Goal: Task Accomplishment & Management: Manage account settings

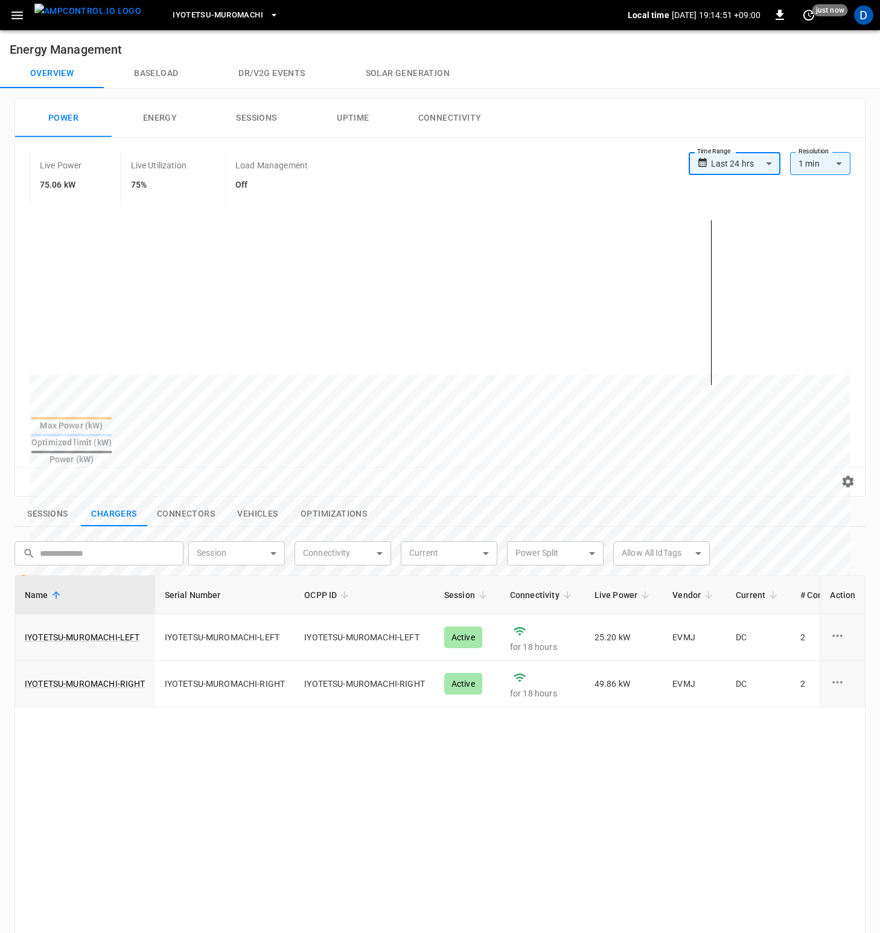
click at [559, 66] on div "Overview Baseload Dr/V2G events Solar generation" at bounding box center [440, 73] width 880 height 29
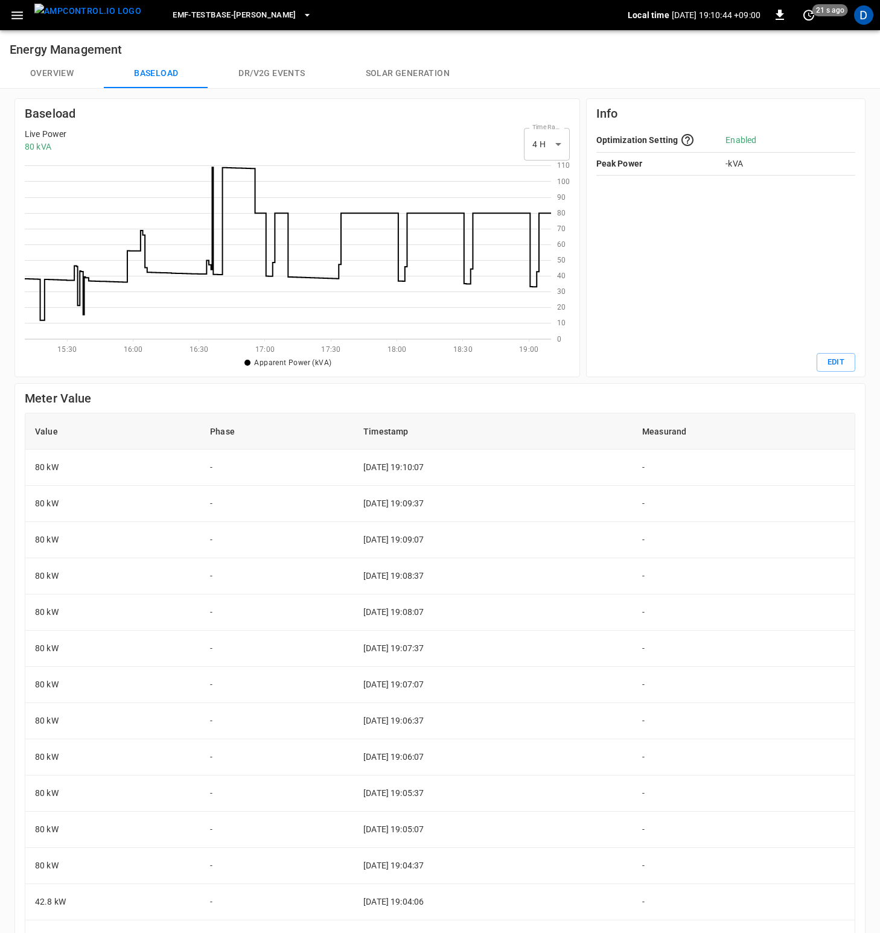
scroll to position [166, 517]
click at [71, 71] on button "Overview" at bounding box center [52, 73] width 104 height 29
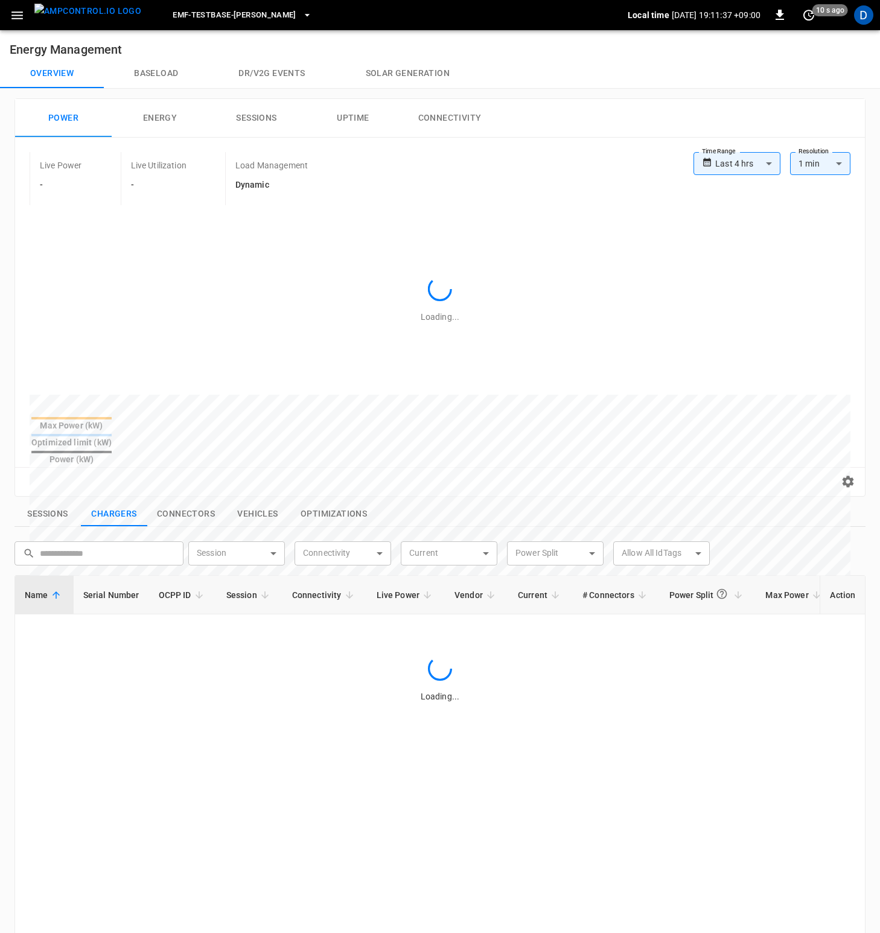
click at [146, 74] on button "Baseload" at bounding box center [156, 73] width 104 height 29
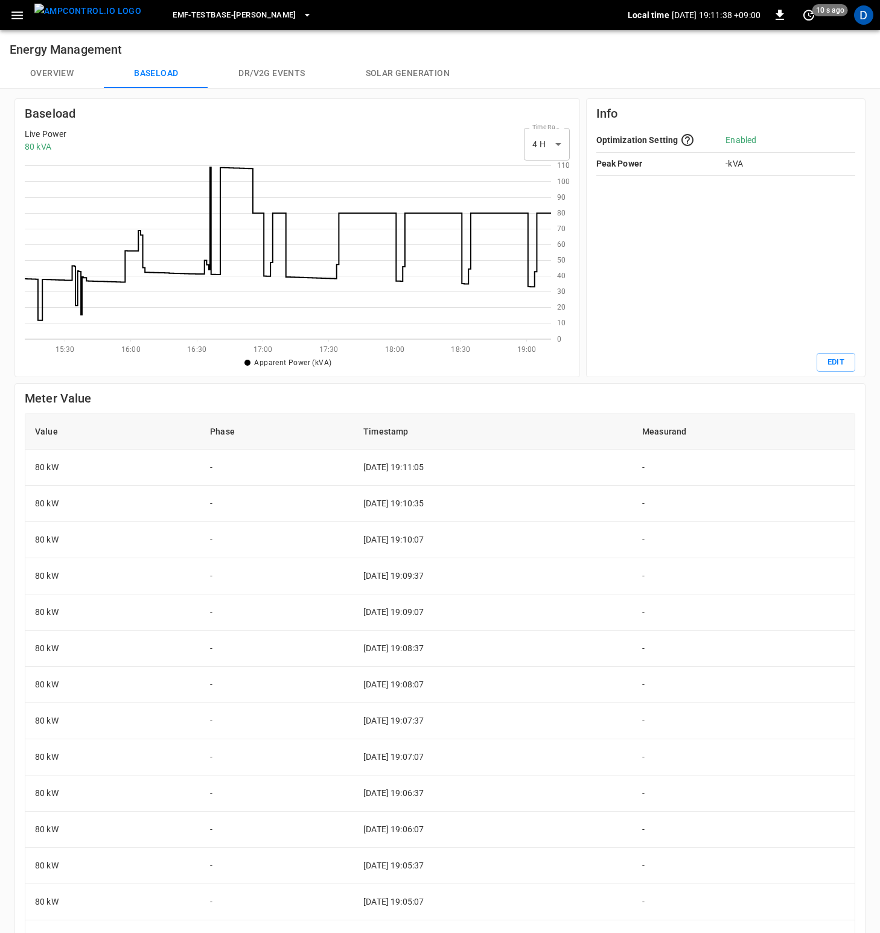
scroll to position [166, 517]
click at [61, 73] on button "Overview" at bounding box center [52, 73] width 104 height 29
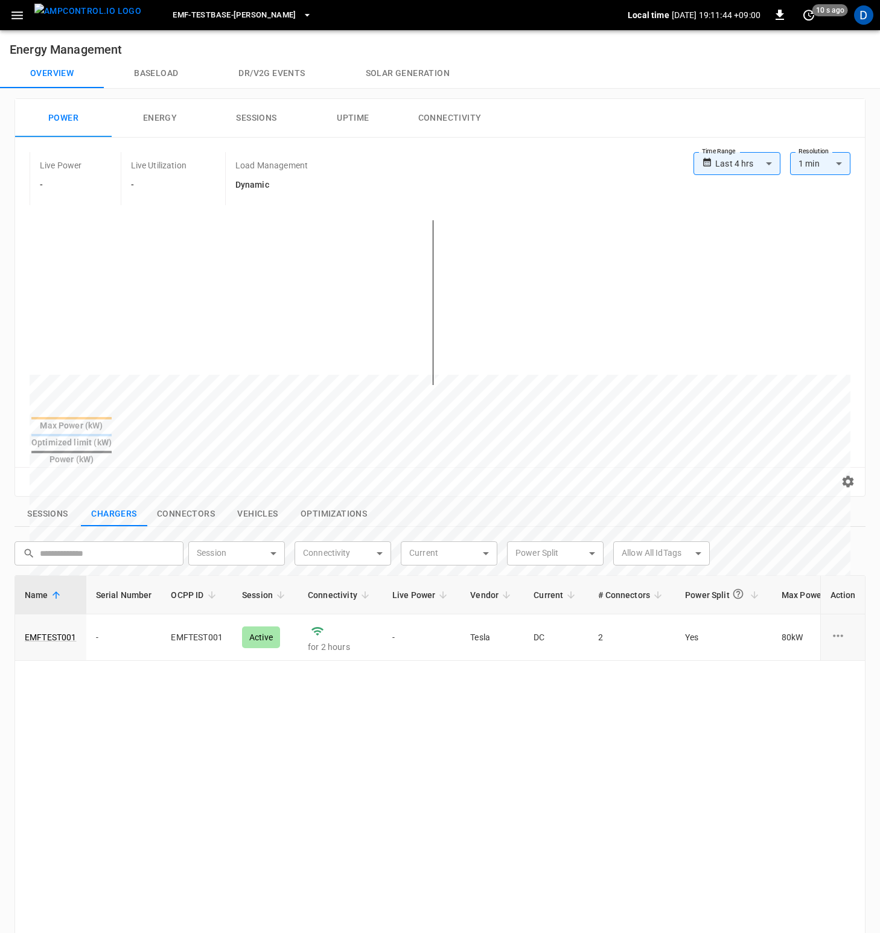
click at [174, 75] on button "Baseload" at bounding box center [156, 73] width 104 height 29
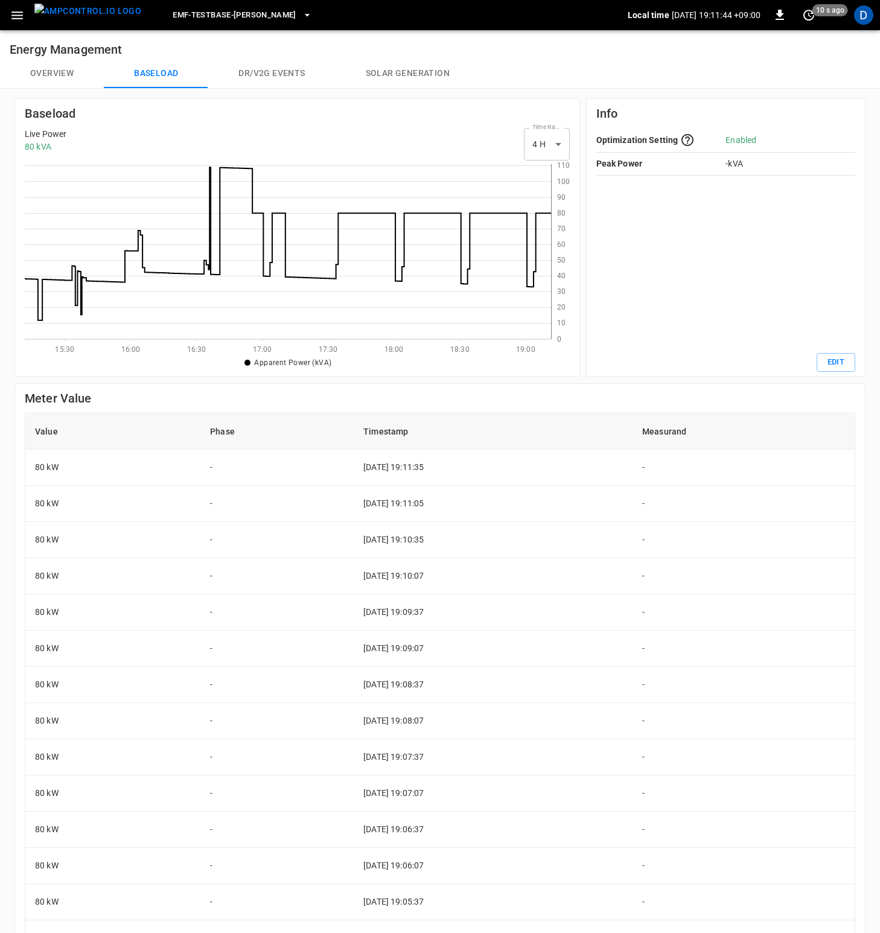
scroll to position [166, 517]
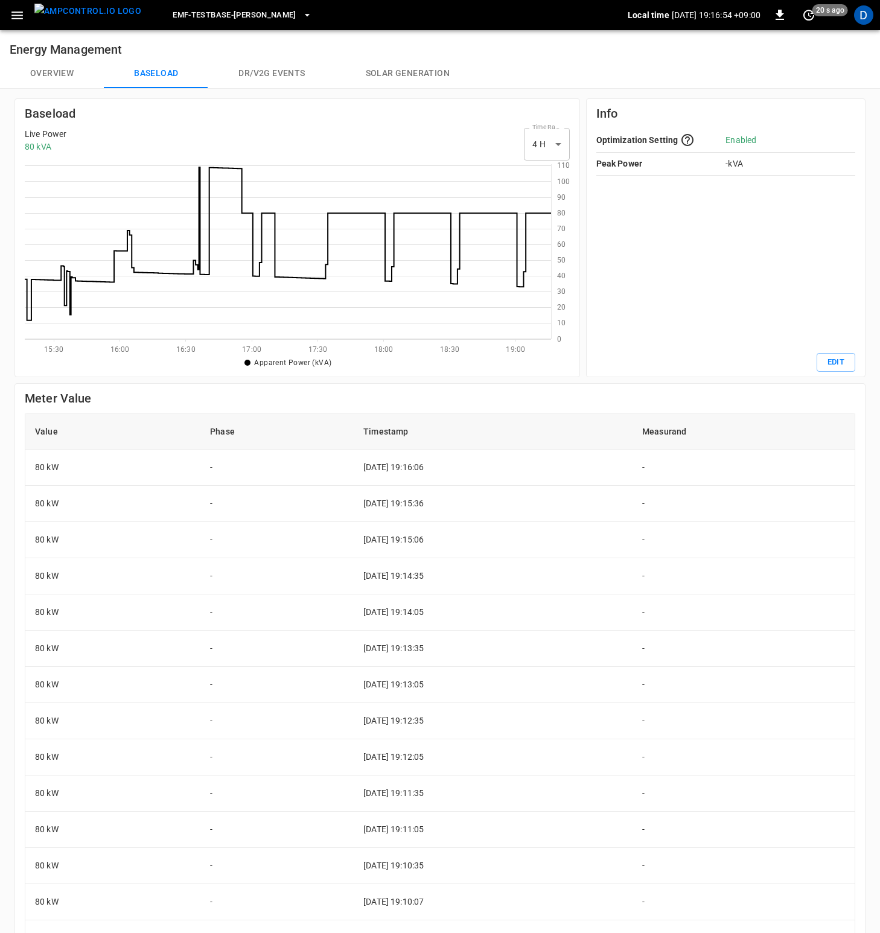
click at [609, 70] on div "Overview Baseload Dr/V2G events Solar generation" at bounding box center [440, 73] width 880 height 29
click at [458, 149] on div "Live Power 80 kVA Time Range 4 H ** select-time-range" at bounding box center [297, 144] width 545 height 33
click at [612, 72] on div "Overview Baseload Dr/V2G events Solar generation" at bounding box center [440, 73] width 880 height 29
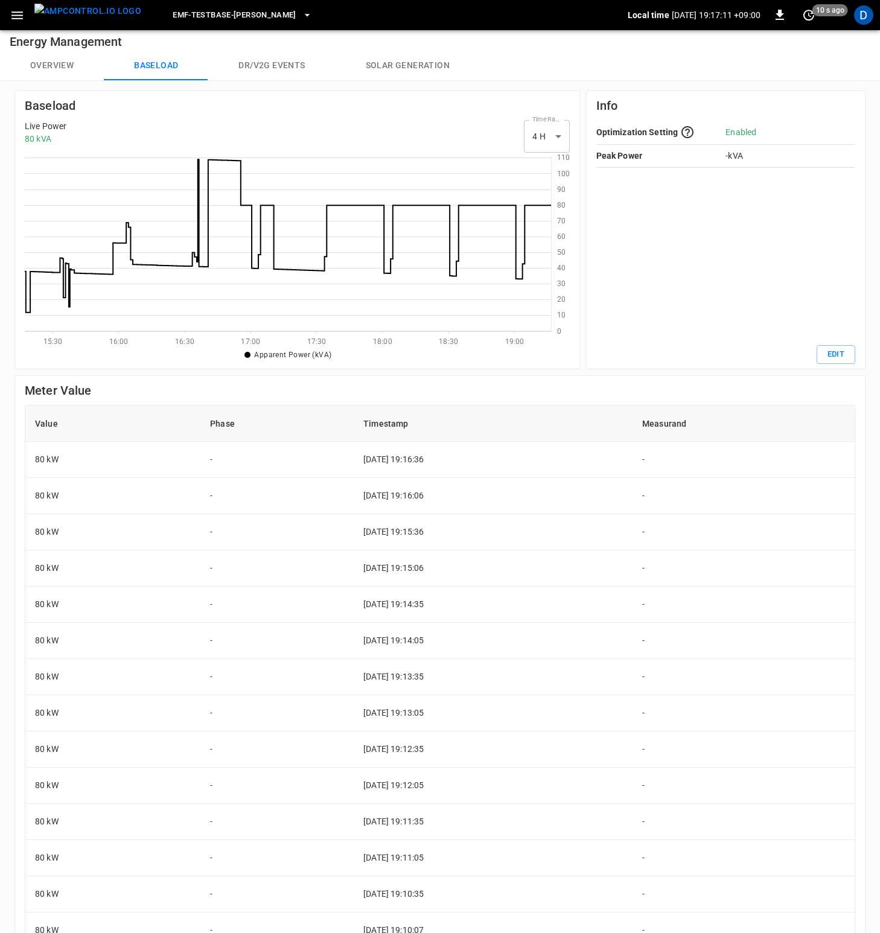
scroll to position [0, 0]
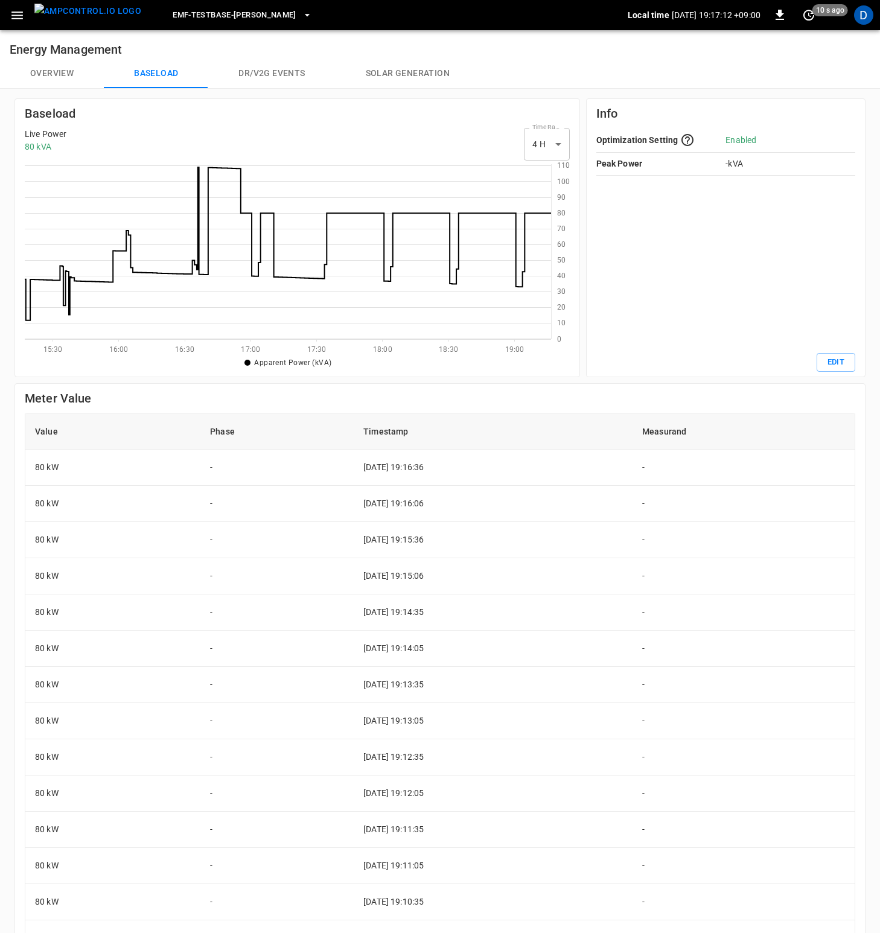
click at [345, 106] on h6 "Baseload" at bounding box center [297, 113] width 545 height 19
drag, startPoint x: 257, startPoint y: 362, endPoint x: 339, endPoint y: 359, distance: 82.1
click at [339, 359] on ul "Apparent Power (kVA) Current time" at bounding box center [288, 363] width 527 height 18
click at [246, 363] on ul "Apparent Power (kVA) Current time" at bounding box center [288, 363] width 527 height 18
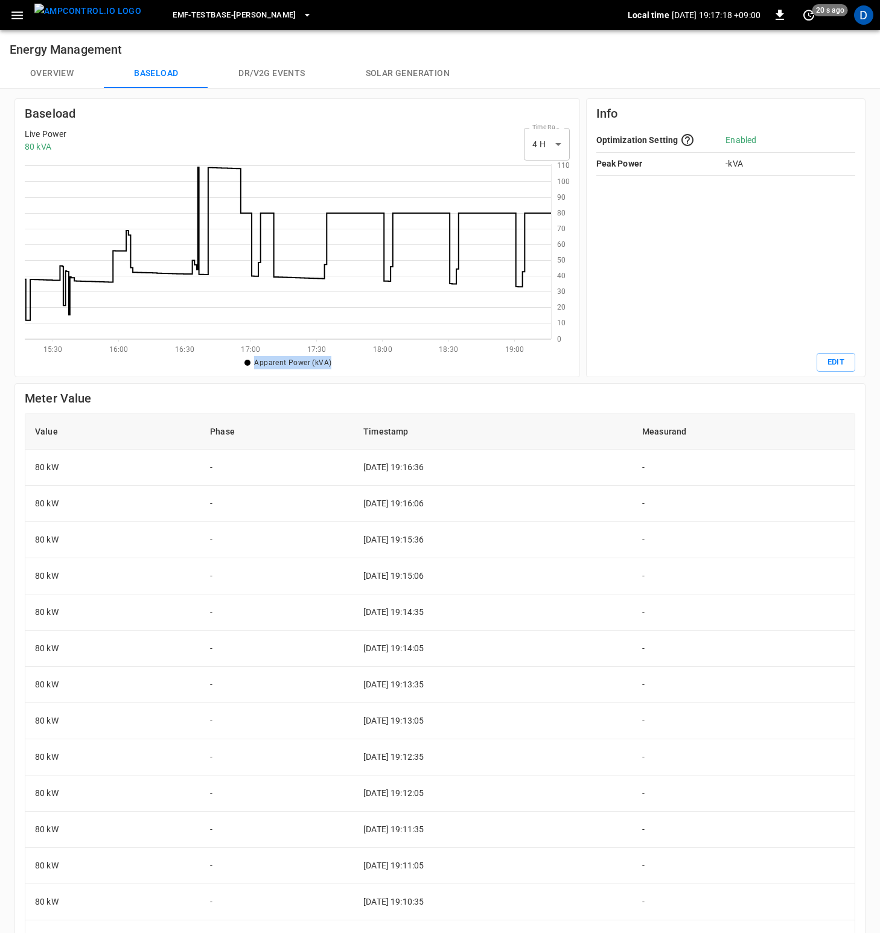
click at [272, 368] on div "Apparent Power (kVA)" at bounding box center [291, 362] width 81 height 13
drag, startPoint x: 255, startPoint y: 364, endPoint x: 336, endPoint y: 360, distance: 81.6
click at [336, 360] on li "Apparent Power (kVA)" at bounding box center [287, 364] width 99 height 16
drag, startPoint x: 336, startPoint y: 363, endPoint x: 255, endPoint y: 363, distance: 81.5
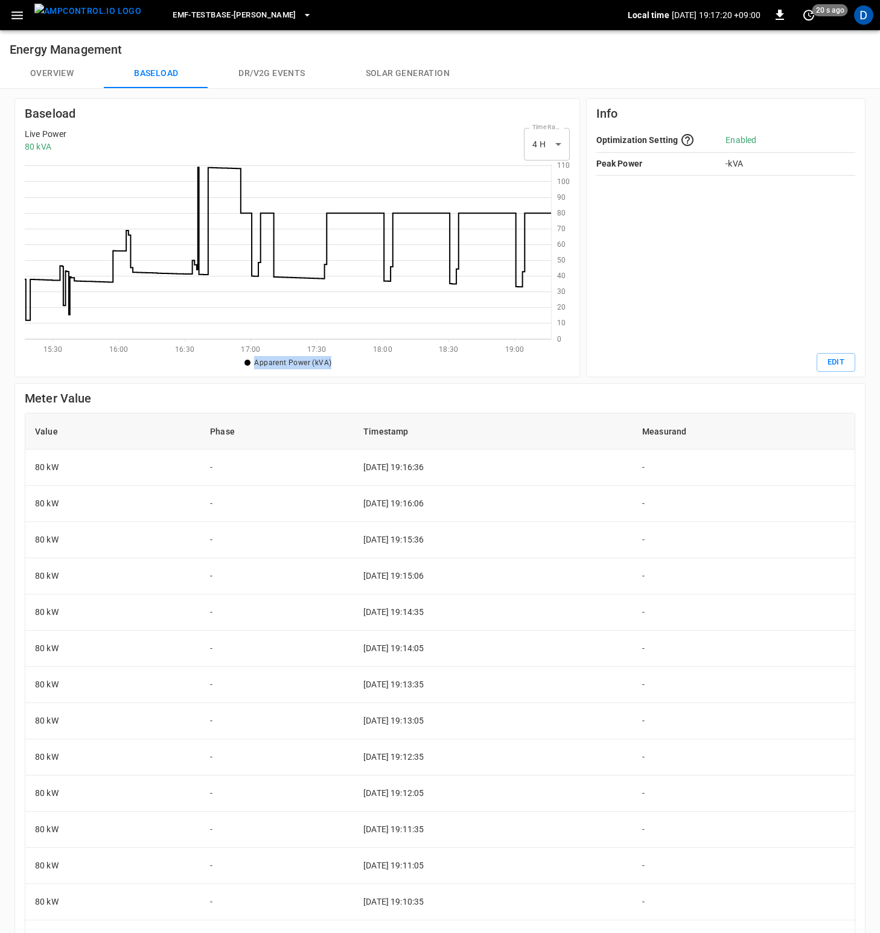
click at [255, 363] on li "Apparent Power (kVA)" at bounding box center [287, 364] width 99 height 16
click at [257, 363] on span "Apparent Power (kVA)" at bounding box center [292, 363] width 77 height 8
click at [526, 401] on h6 "Meter Value" at bounding box center [440, 398] width 831 height 19
click at [496, 365] on ul "Apparent Power (kVA) Current time" at bounding box center [288, 363] width 527 height 18
click at [470, 651] on td "[DATE] 19:14:35" at bounding box center [493, 649] width 279 height 36
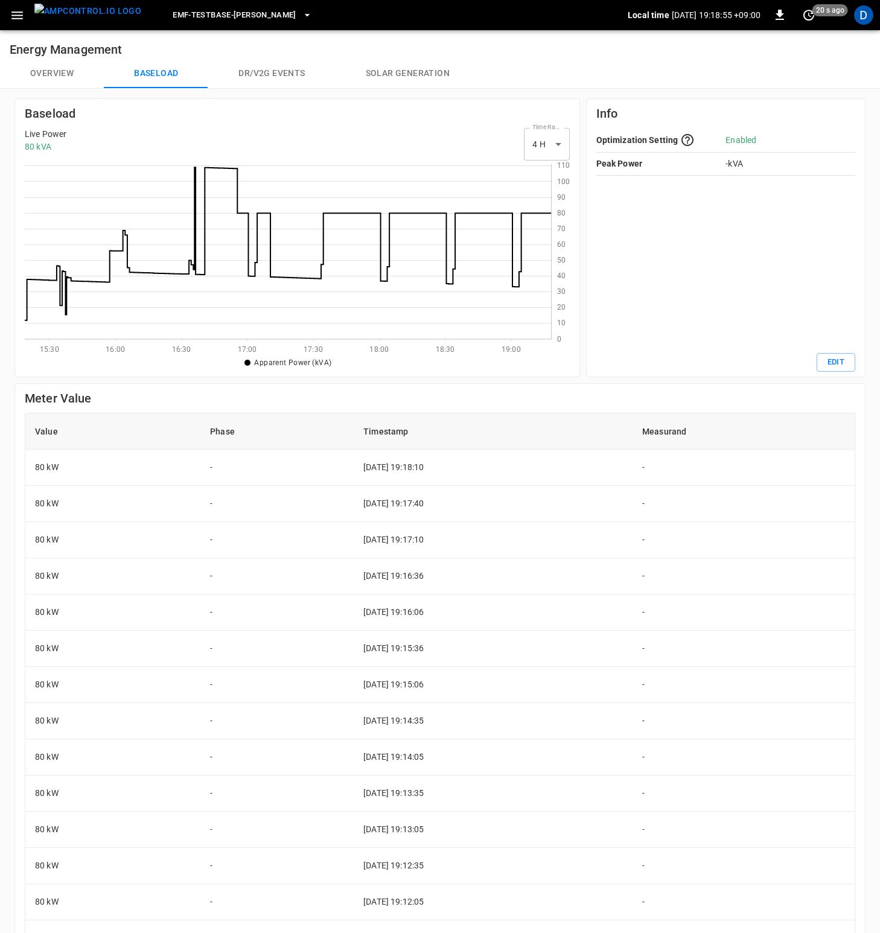
click at [500, 405] on h6 "Meter Value" at bounding box center [440, 398] width 831 height 19
drag, startPoint x: 77, startPoint y: 88, endPoint x: 65, endPoint y: 68, distance: 23.6
click at [77, 88] on div "Energy Management Overview Baseload Dr/V2G events Solar generation Baseload Liv…" at bounding box center [440, 572] width 880 height 1085
click at [64, 68] on button "Overview" at bounding box center [52, 73] width 104 height 29
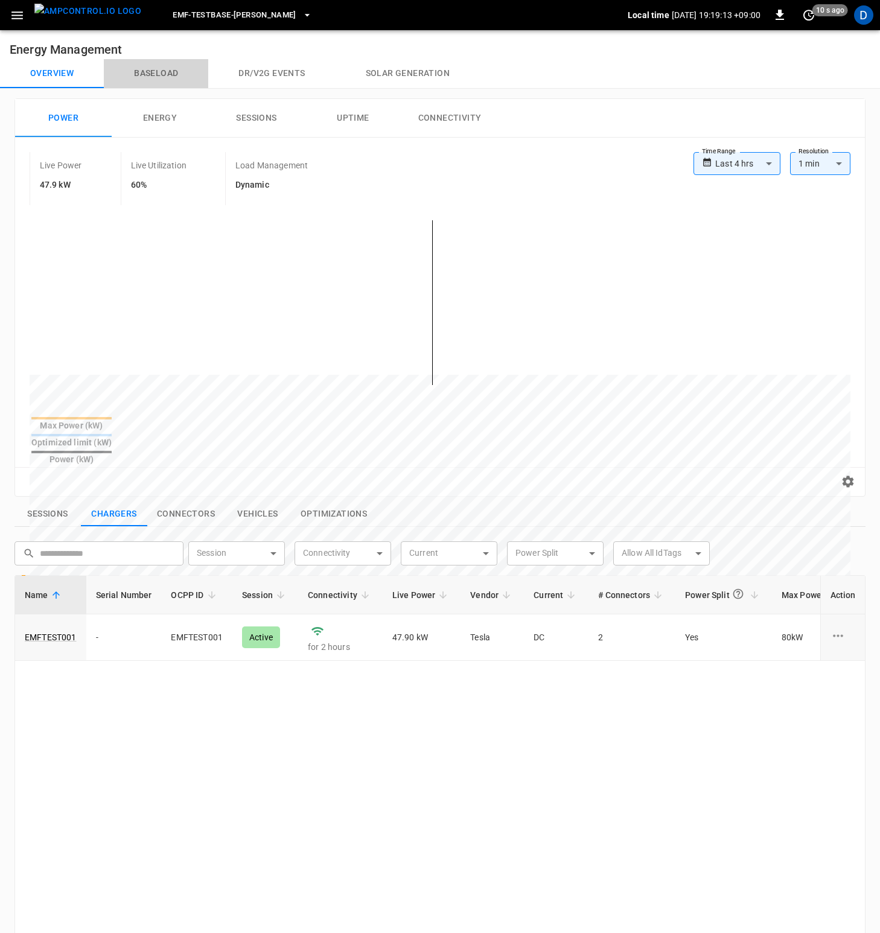
click at [161, 69] on button "Baseload" at bounding box center [156, 73] width 104 height 29
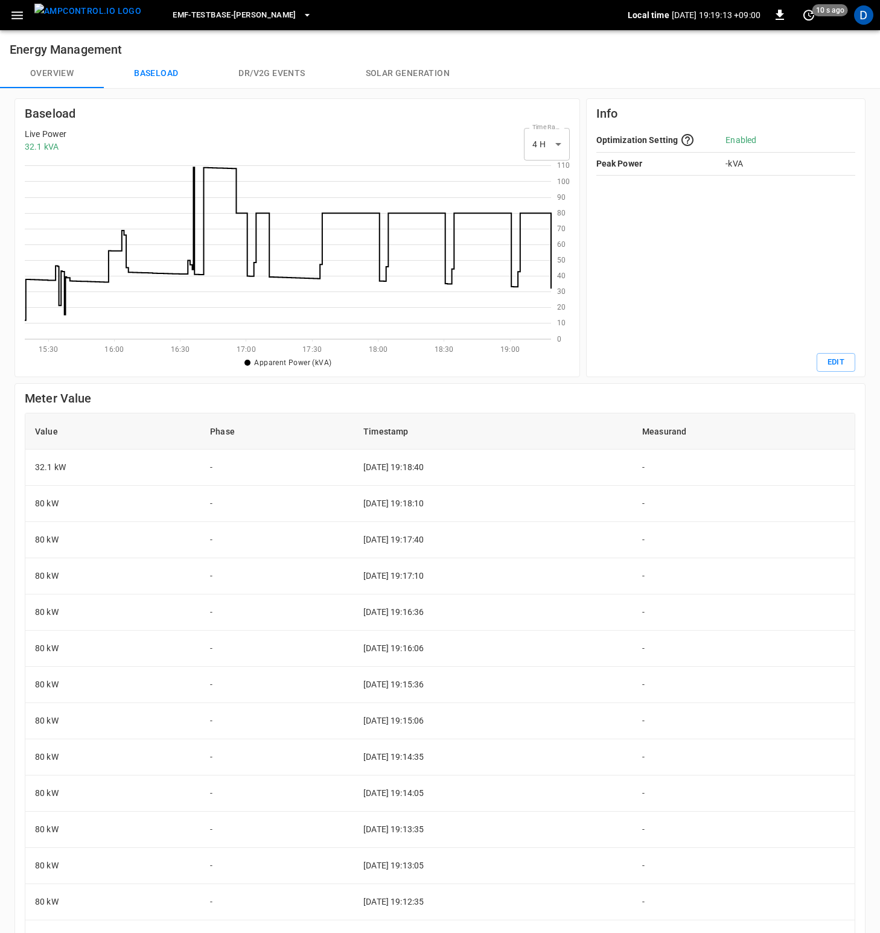
scroll to position [166, 517]
click at [839, 366] on button "Edit" at bounding box center [836, 362] width 39 height 19
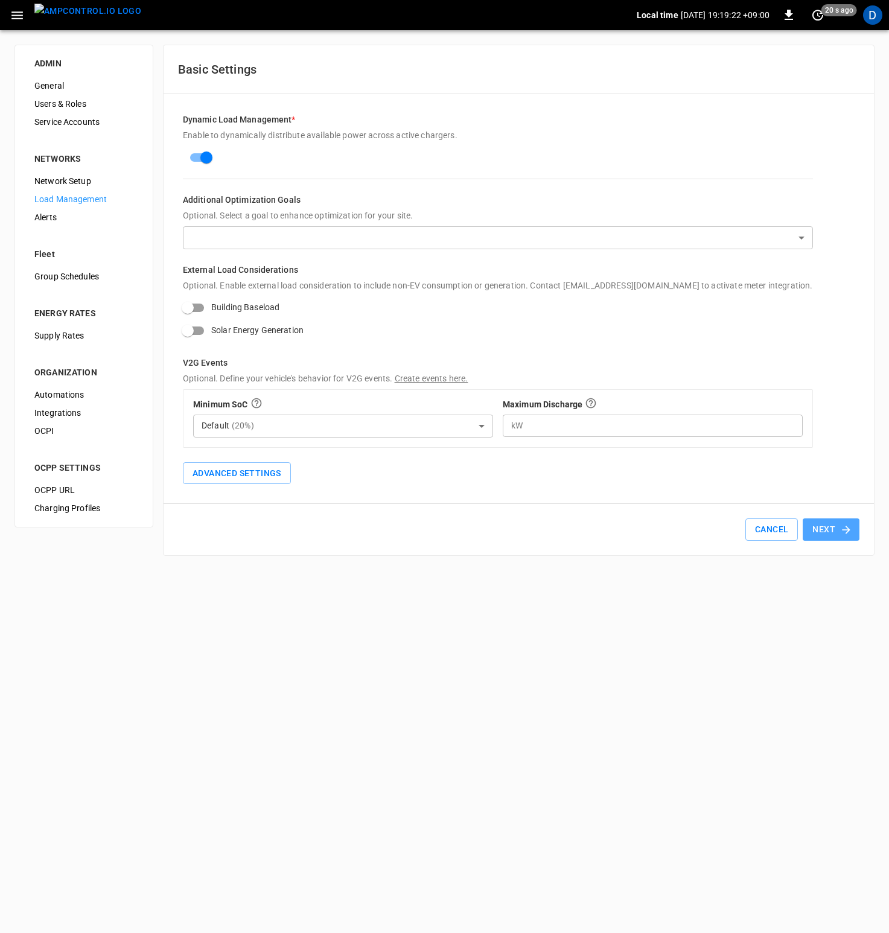
click at [814, 528] on button "Next" at bounding box center [831, 530] width 57 height 22
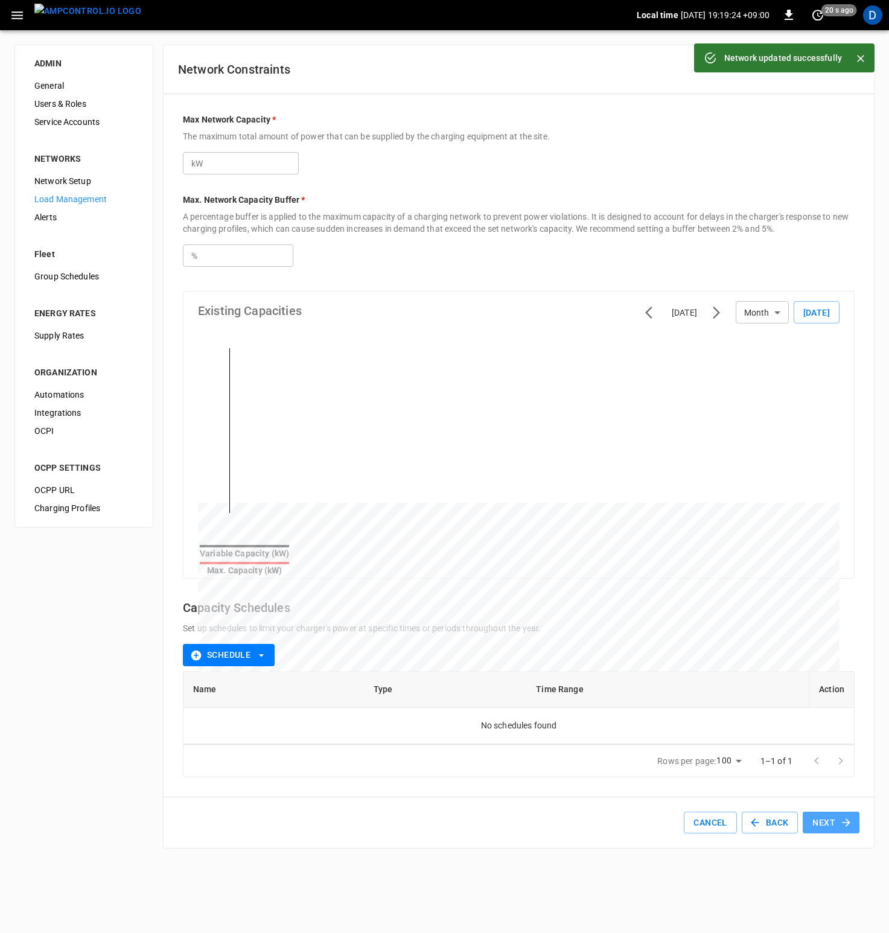
click at [834, 818] on button "Next" at bounding box center [831, 823] width 57 height 22
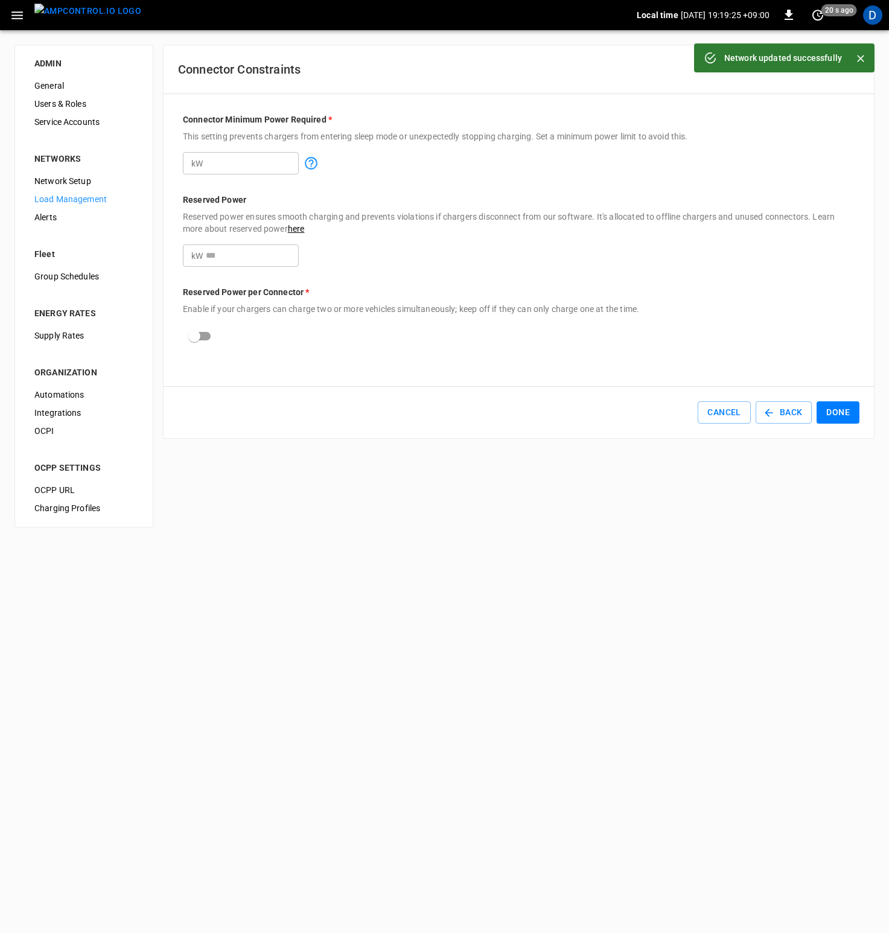
click at [840, 417] on button "Done" at bounding box center [838, 413] width 43 height 22
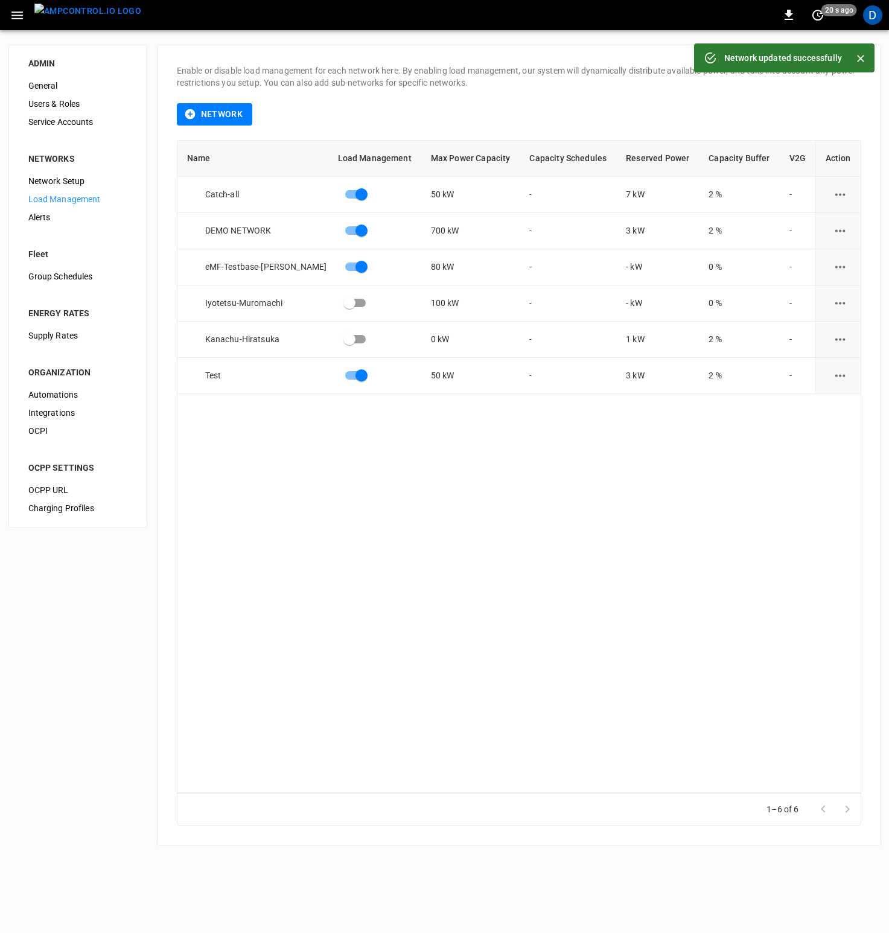
click at [51, 88] on span "General" at bounding box center [77, 86] width 99 height 13
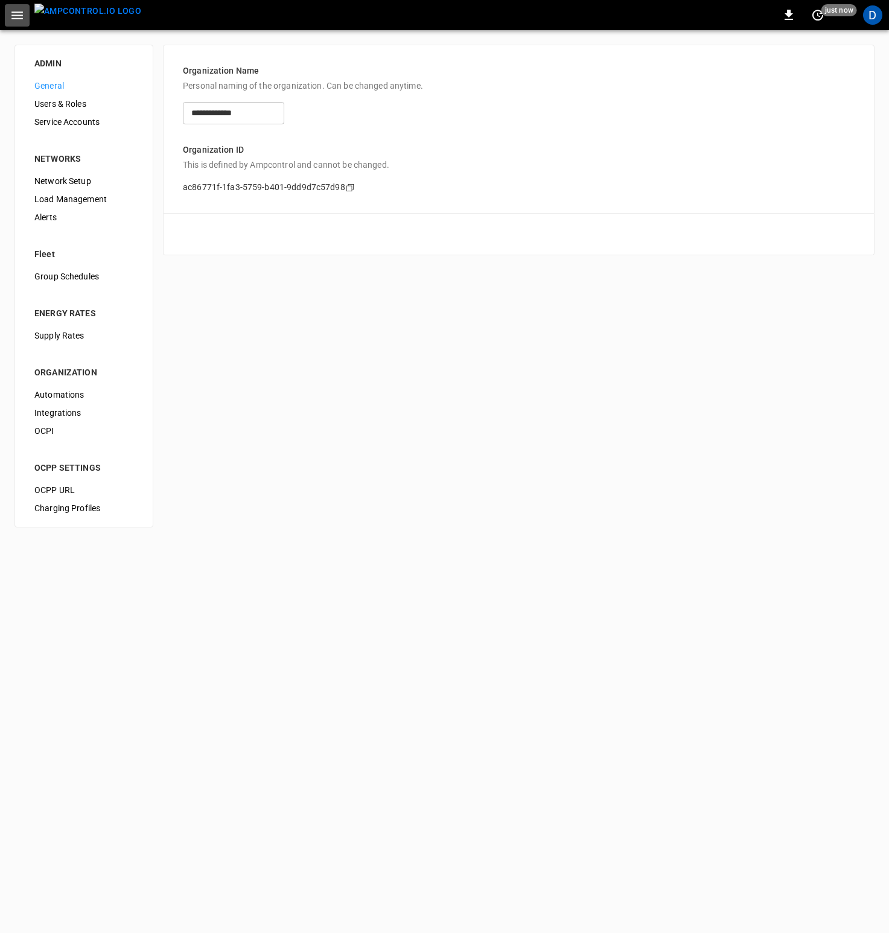
click at [21, 18] on icon "button" at bounding box center [16, 15] width 11 height 8
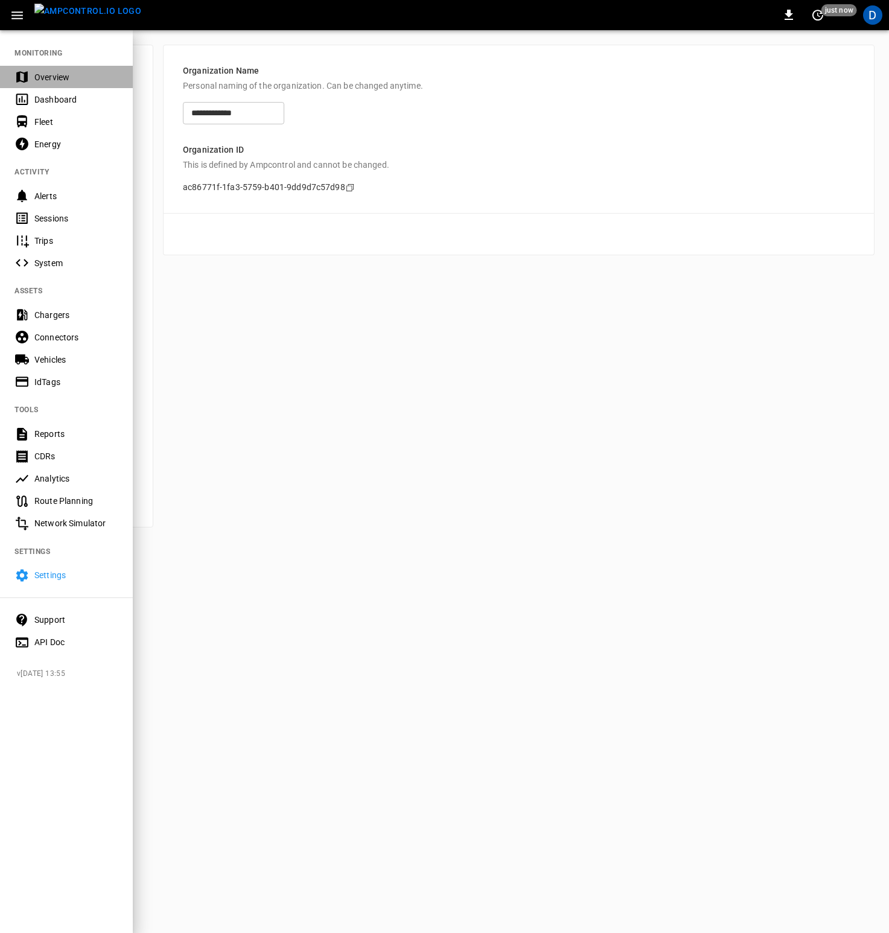
click at [63, 72] on div "Overview" at bounding box center [76, 77] width 84 height 12
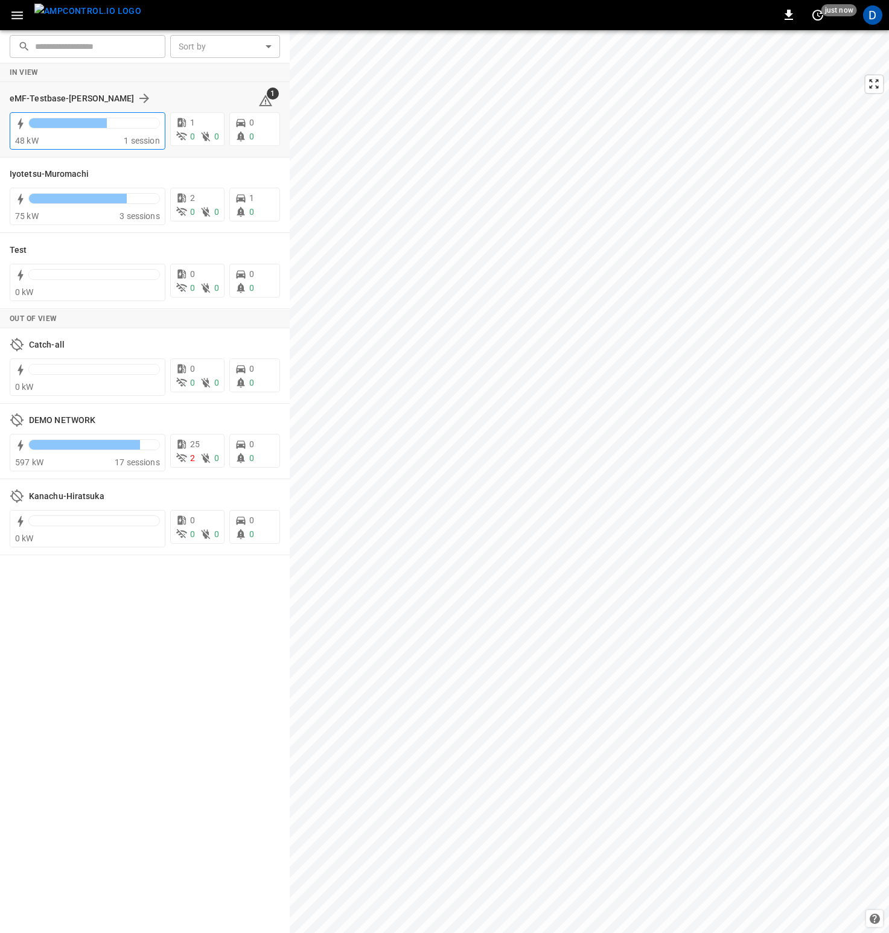
click at [80, 139] on div "48 kW" at bounding box center [69, 141] width 109 height 12
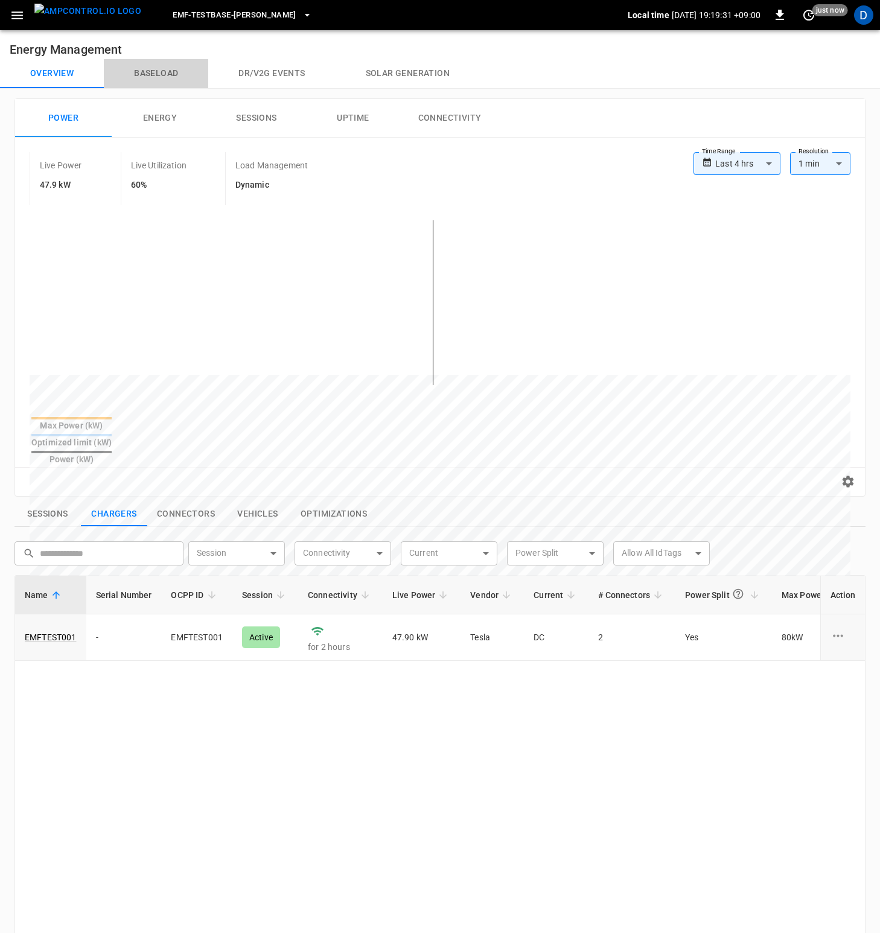
click at [158, 77] on button "Baseload" at bounding box center [156, 73] width 104 height 29
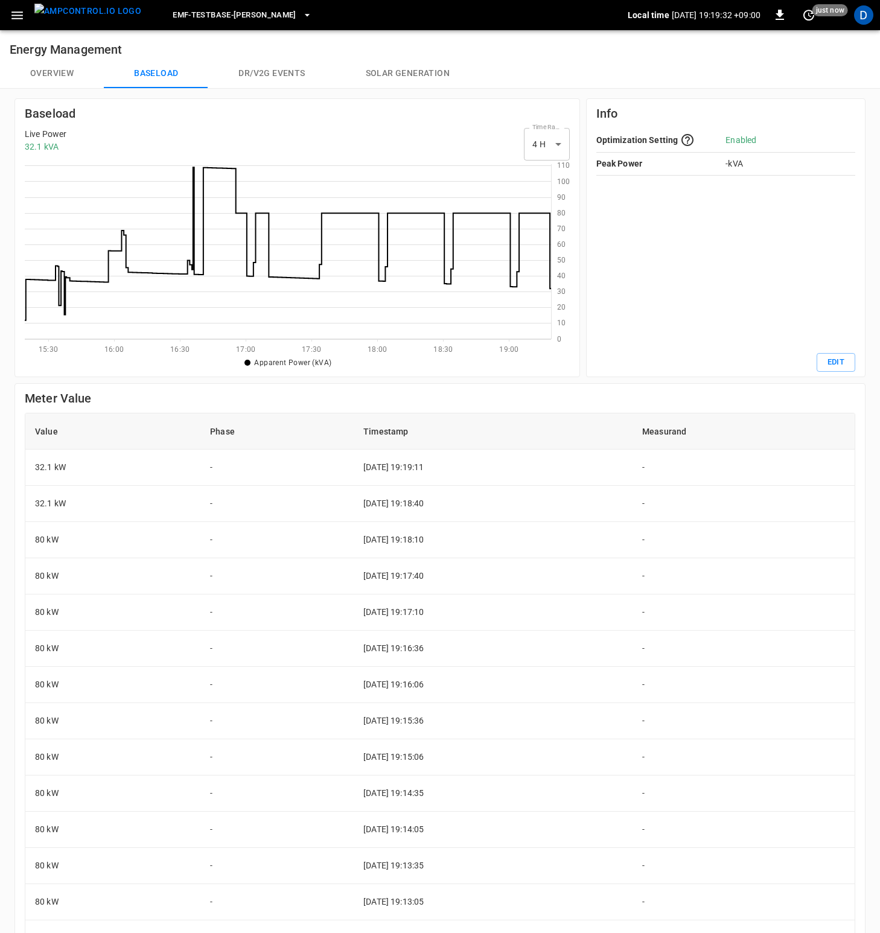
scroll to position [166, 517]
click at [840, 366] on button "Edit" at bounding box center [836, 362] width 39 height 19
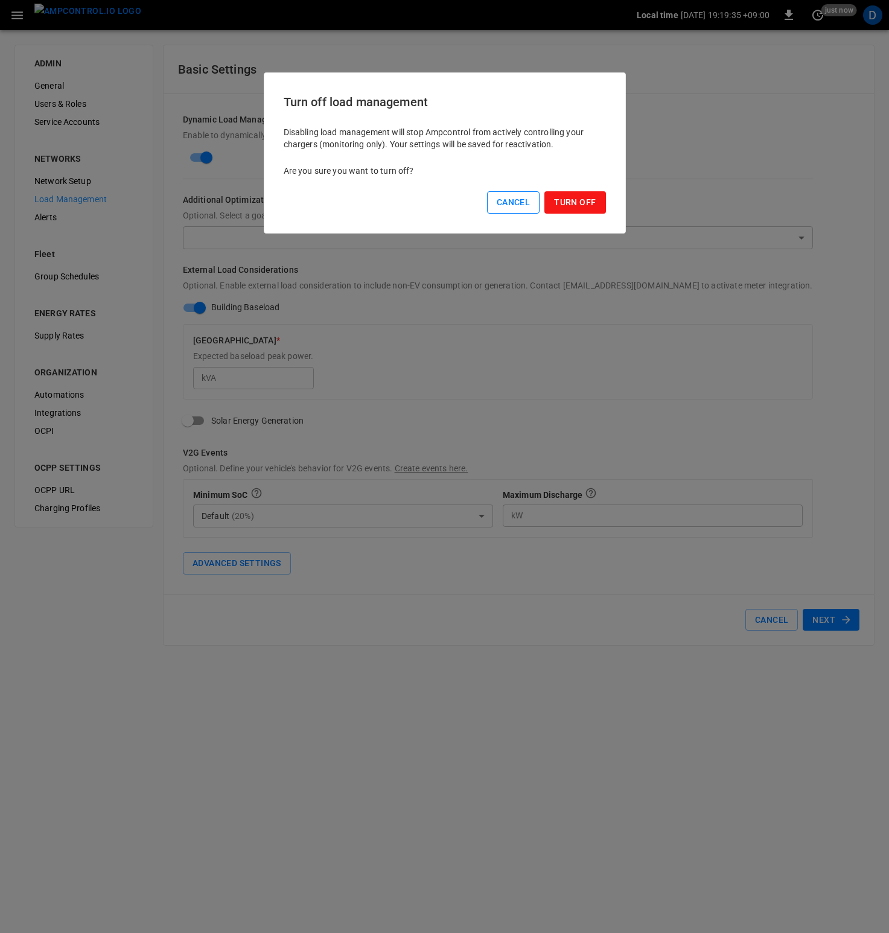
click at [519, 198] on button "Cancel" at bounding box center [513, 202] width 53 height 22
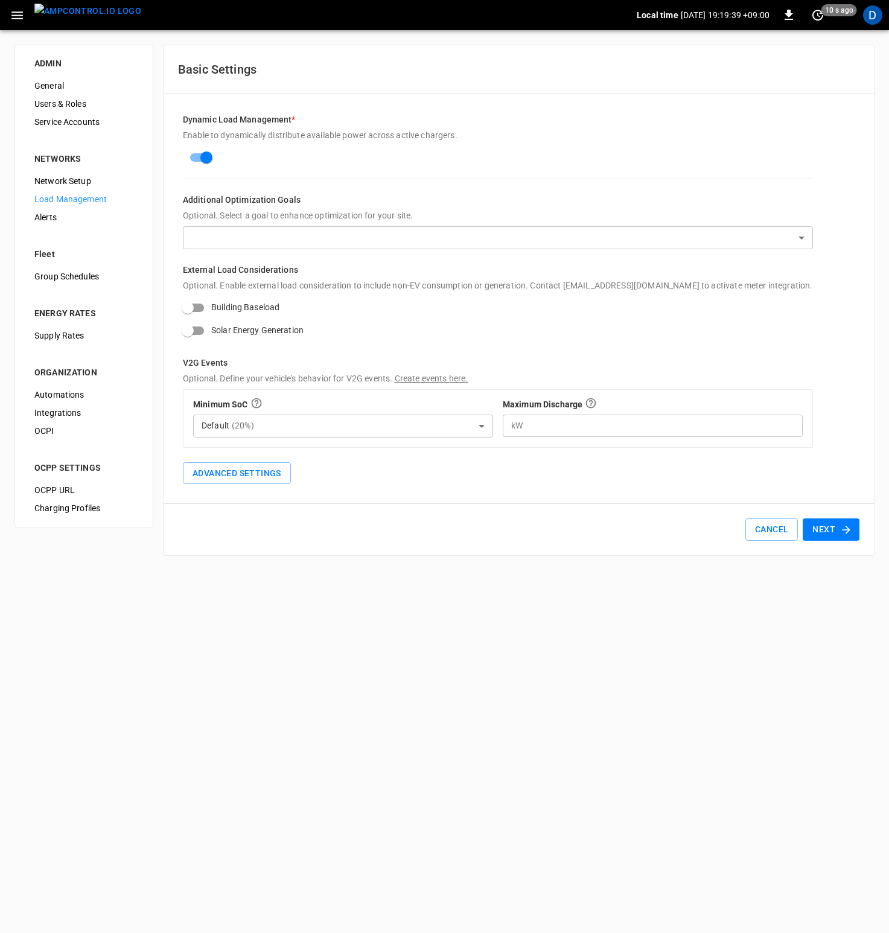
click at [815, 529] on button "Next" at bounding box center [831, 530] width 57 height 22
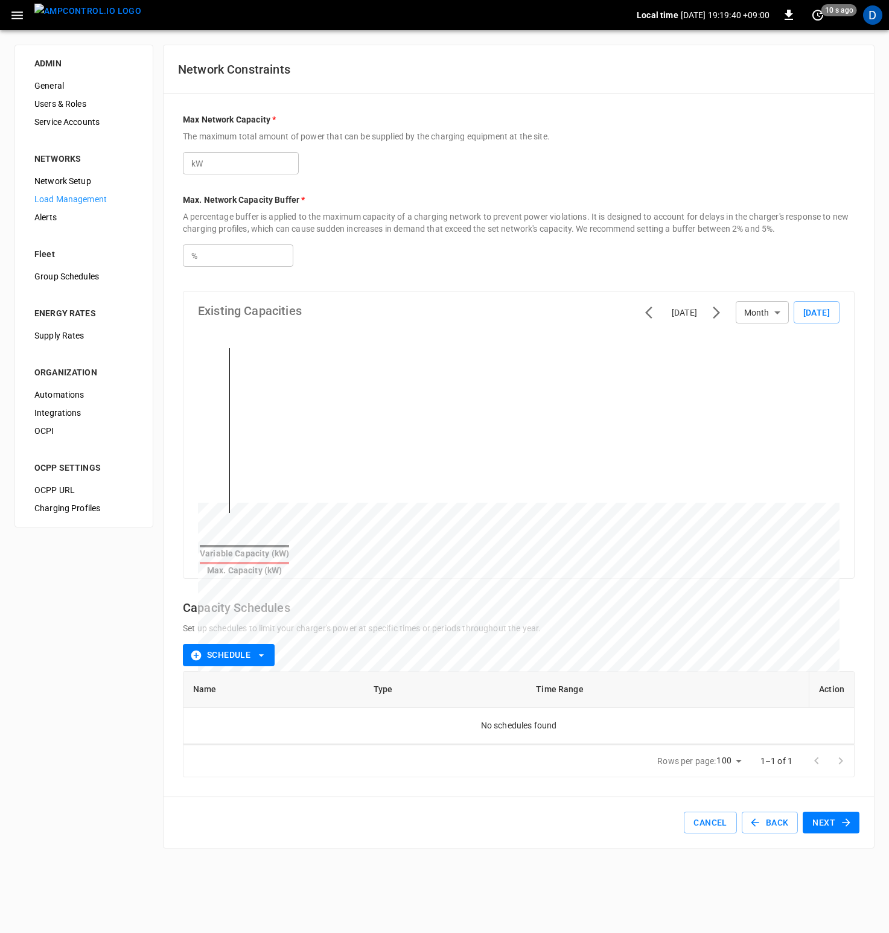
click at [836, 816] on button "Next" at bounding box center [831, 823] width 57 height 22
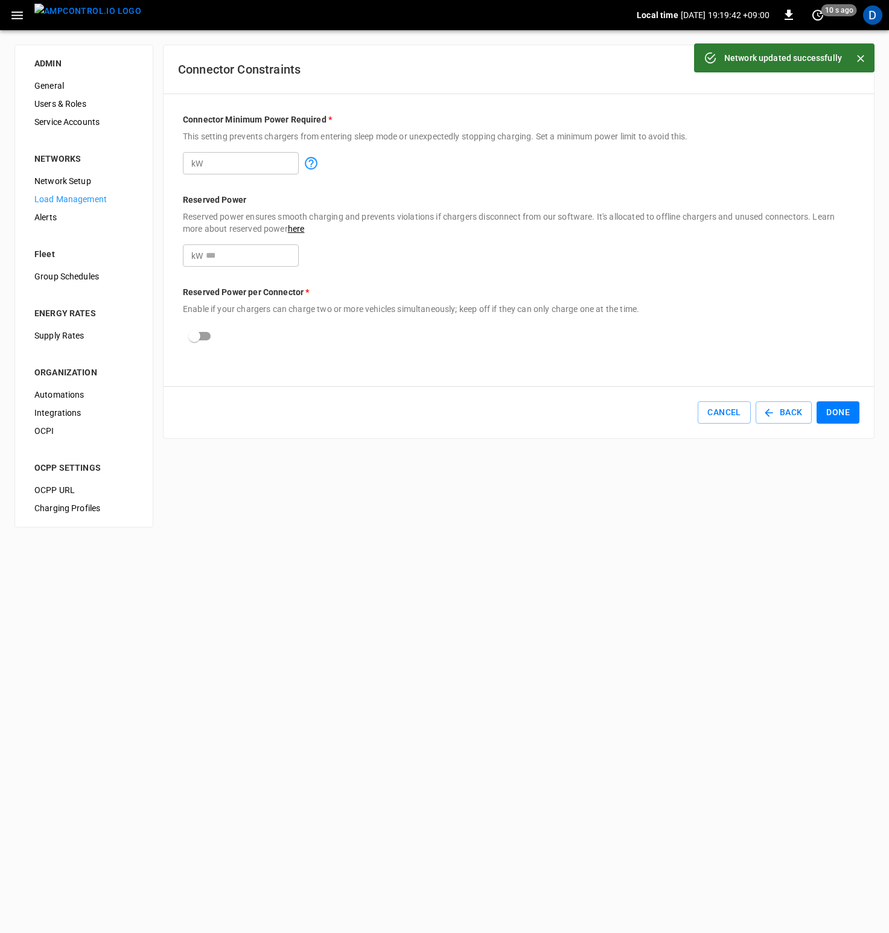
click at [834, 418] on button "Done" at bounding box center [838, 413] width 43 height 22
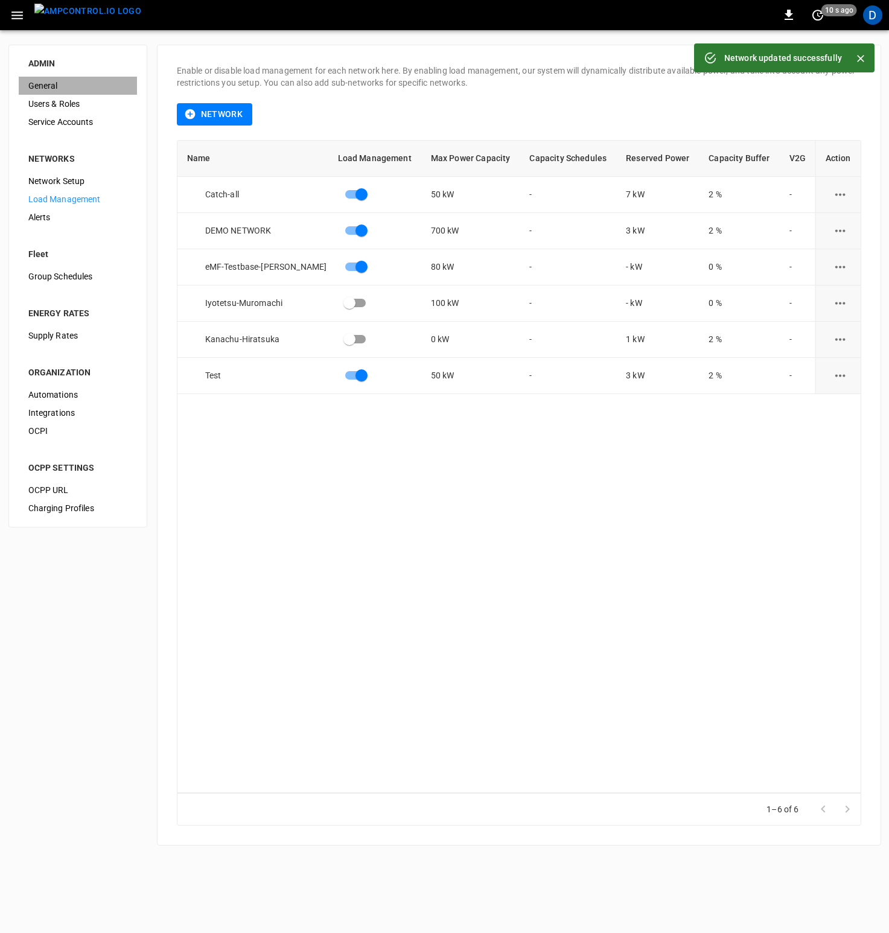
click at [54, 80] on span "General" at bounding box center [77, 86] width 99 height 13
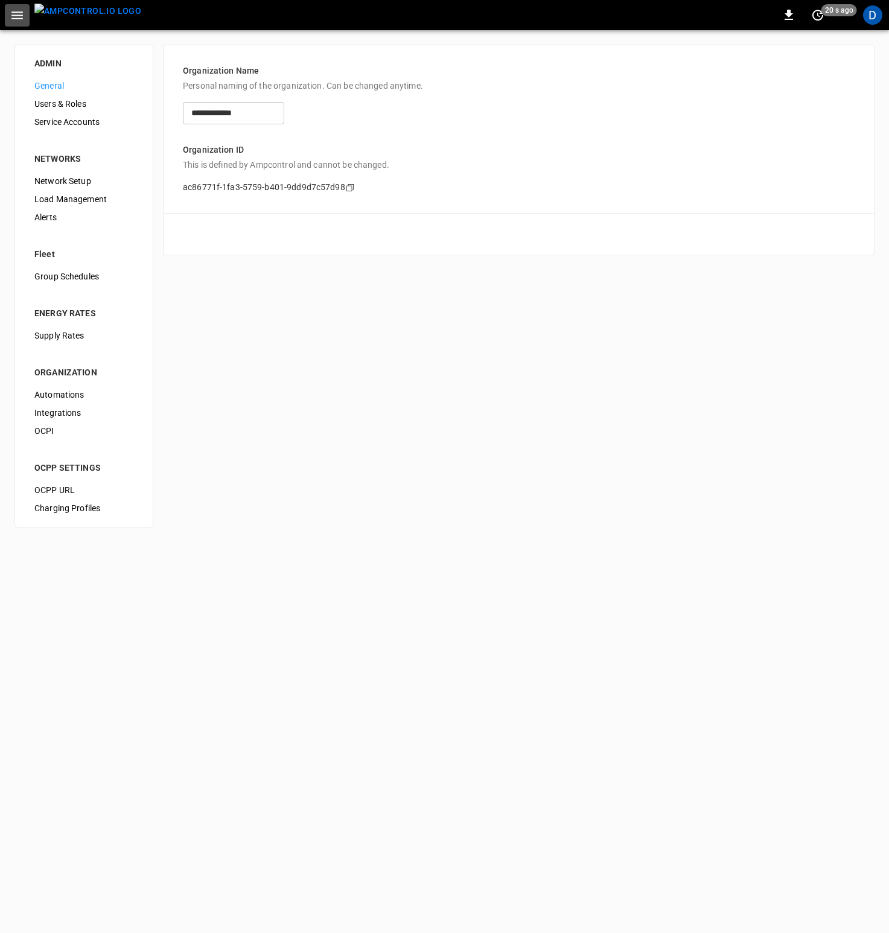
click at [14, 22] on button "button" at bounding box center [17, 15] width 25 height 22
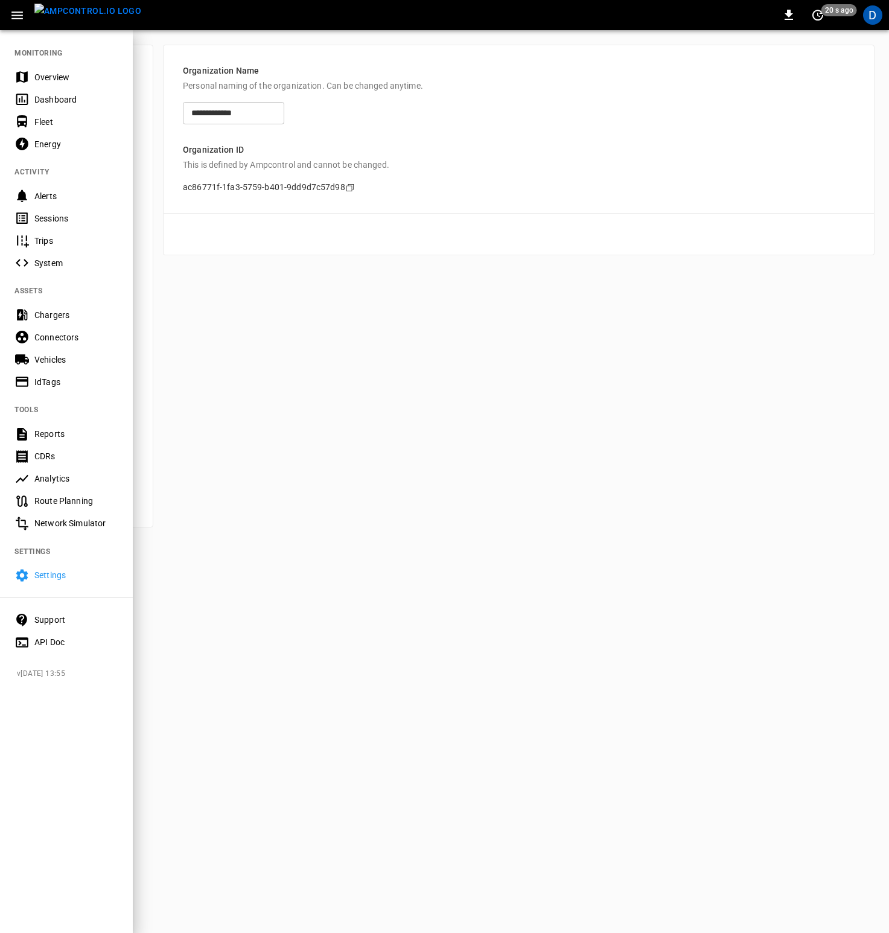
click at [52, 63] on nav "MONITORING Overview Dashboard Fleet Energy ACTIVITY Alerts Sessions Trips Syste…" at bounding box center [66, 344] width 133 height 630
click at [54, 72] on div "Overview" at bounding box center [76, 77] width 84 height 12
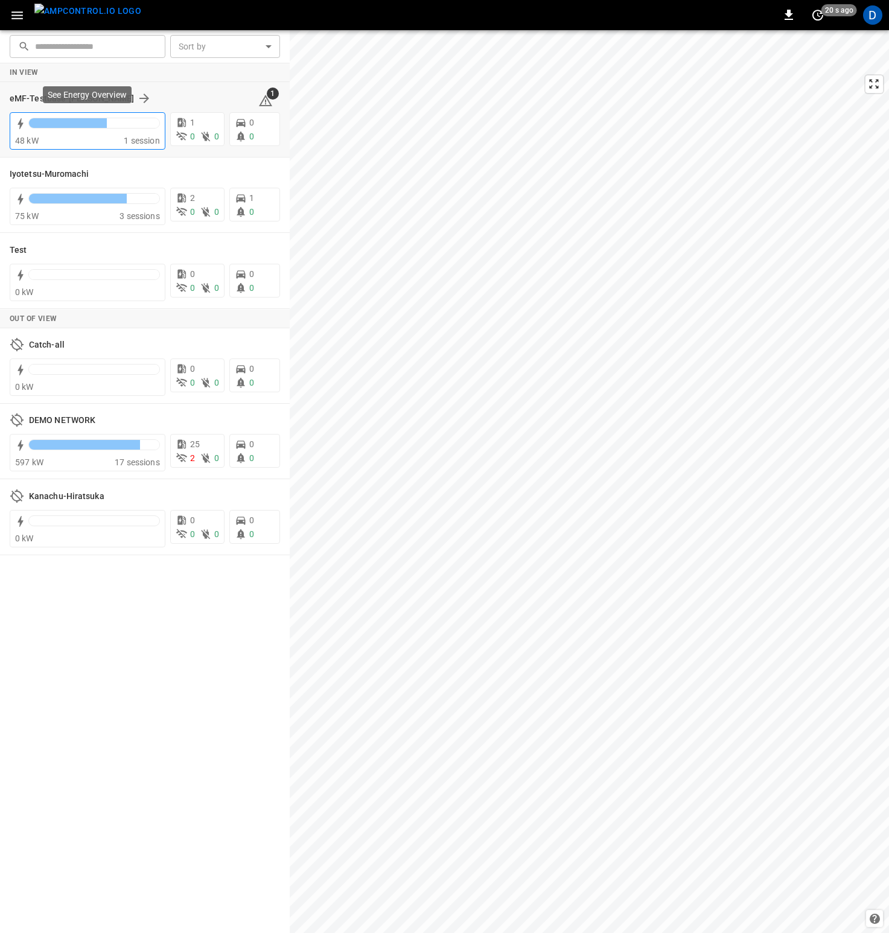
click at [116, 138] on div "48 kW" at bounding box center [69, 141] width 109 height 12
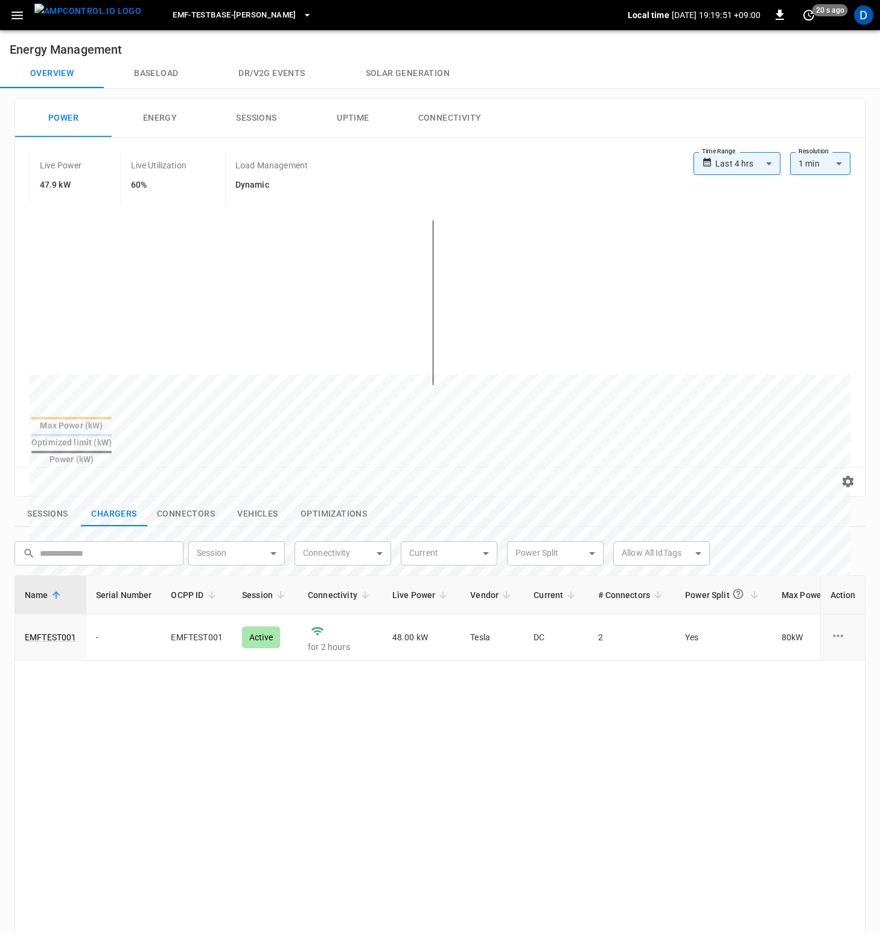
click at [174, 114] on button "Energy" at bounding box center [160, 118] width 97 height 39
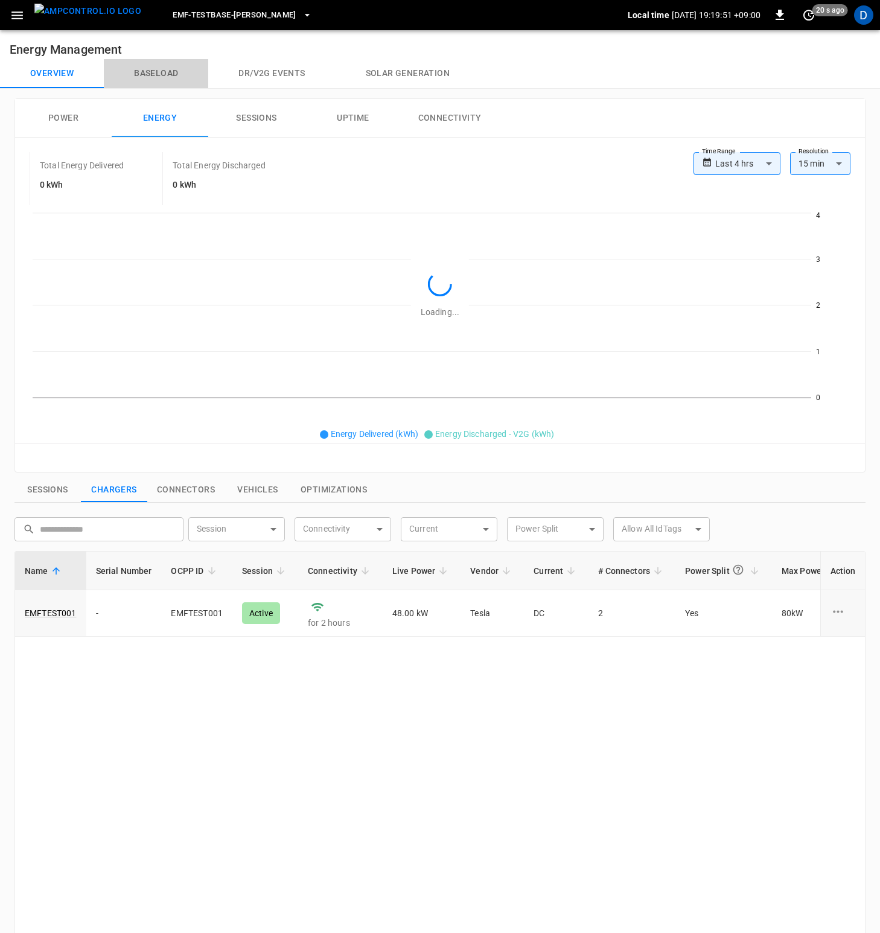
click at [155, 72] on button "Baseload" at bounding box center [156, 73] width 104 height 29
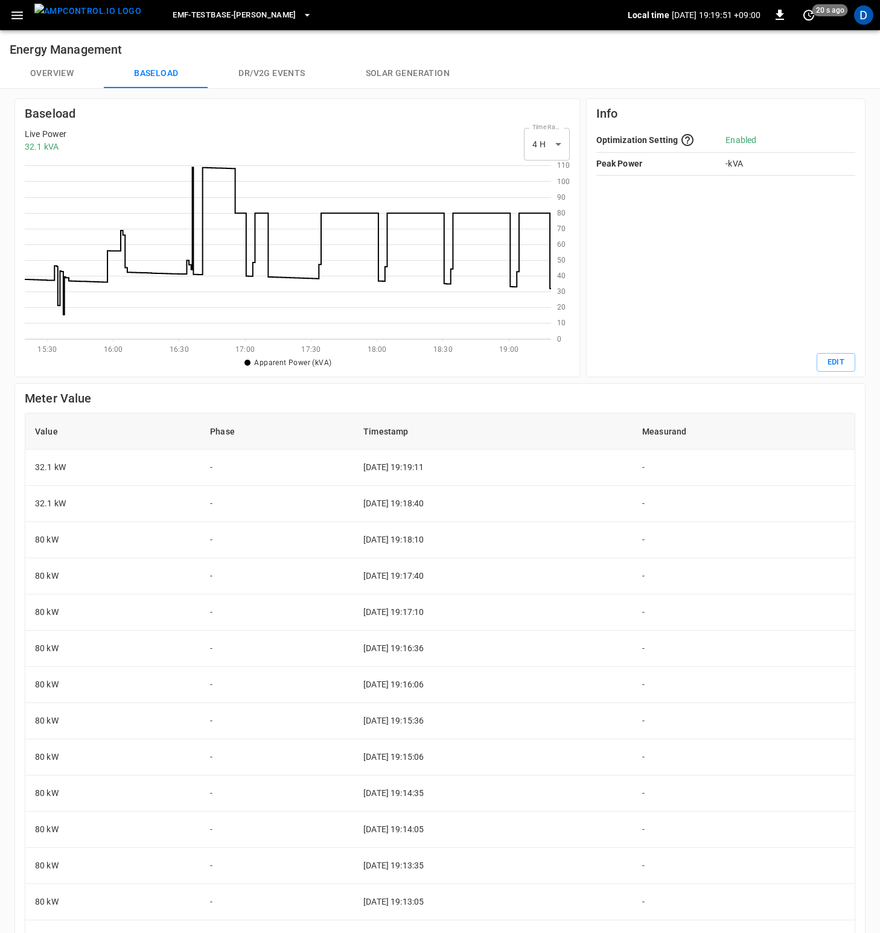
scroll to position [166, 517]
click at [848, 368] on button "Edit" at bounding box center [836, 362] width 39 height 19
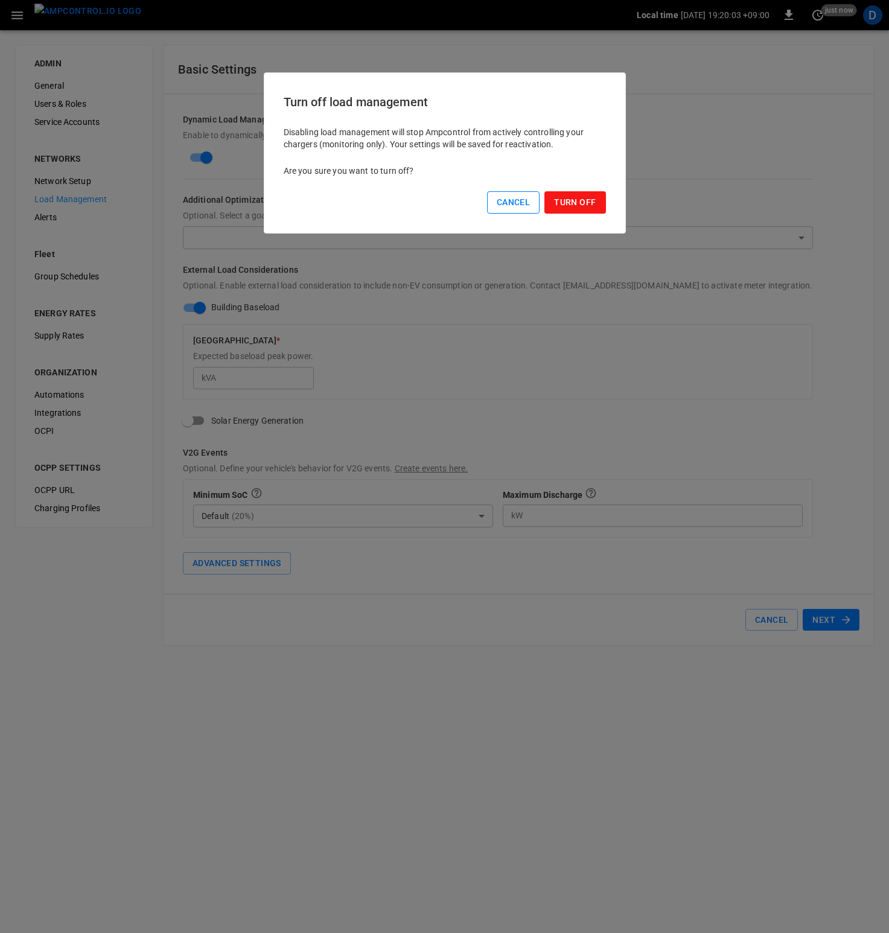
click at [506, 208] on button "Cancel" at bounding box center [513, 202] width 53 height 22
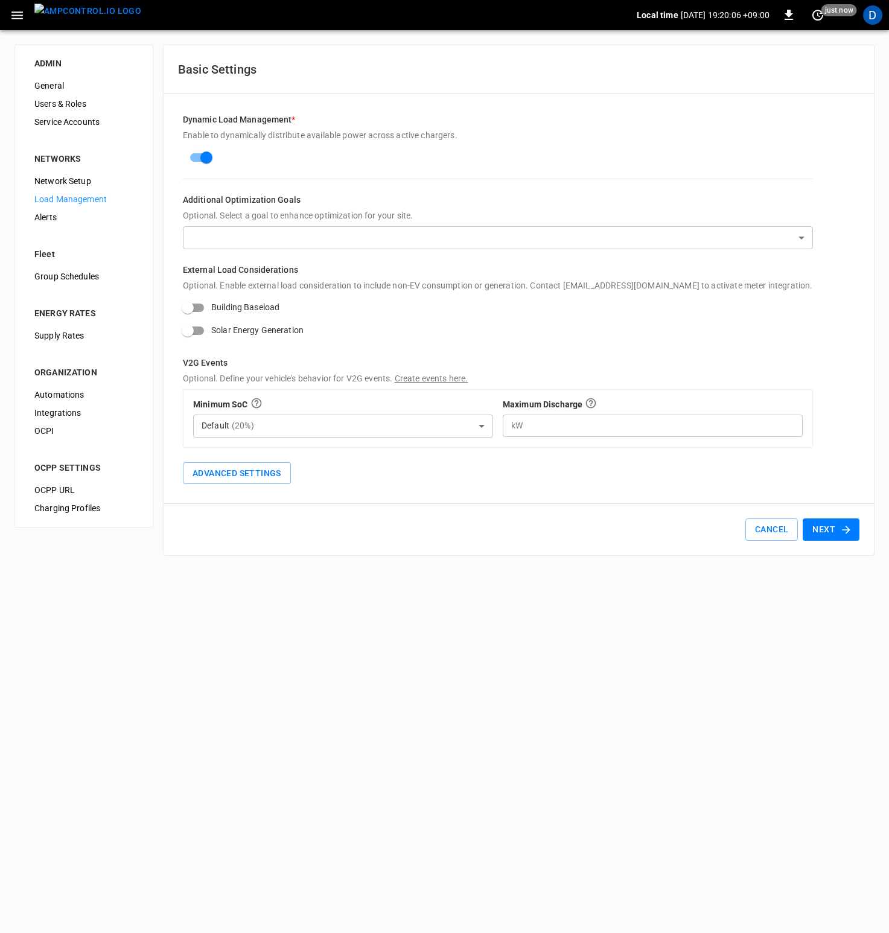
click at [622, 325] on div "Solar Energy Generation" at bounding box center [498, 330] width 630 height 23
click at [819, 528] on button "Next" at bounding box center [831, 530] width 57 height 22
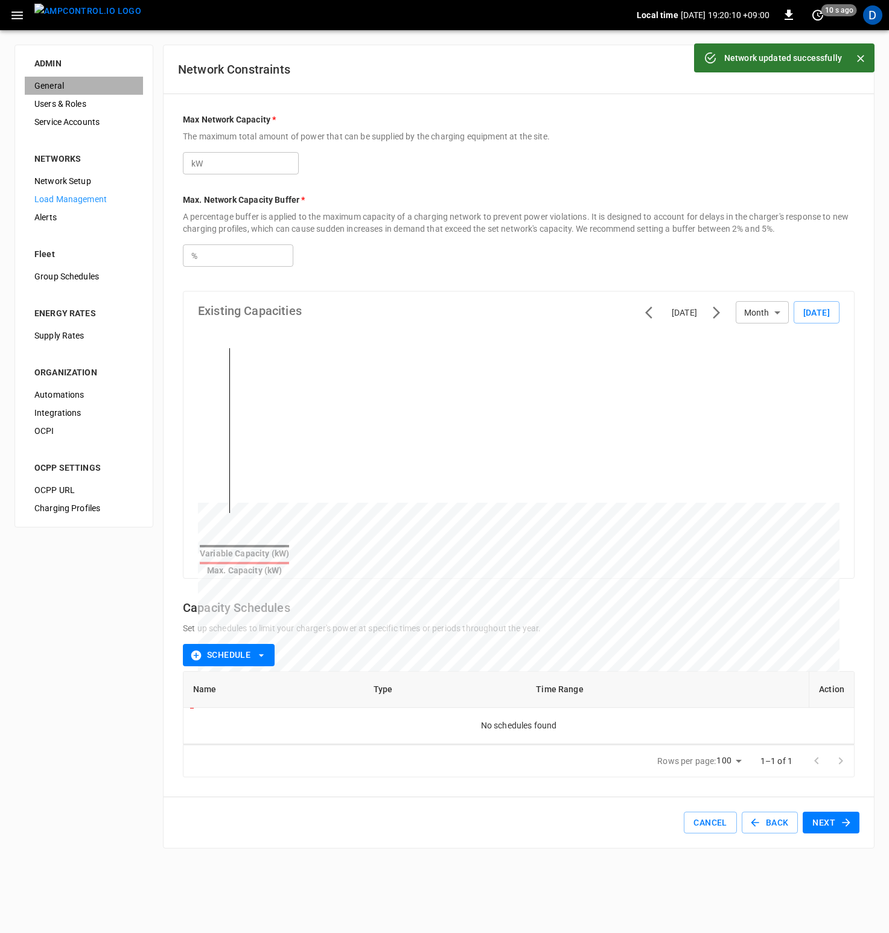
click at [36, 86] on span "General" at bounding box center [83, 86] width 99 height 13
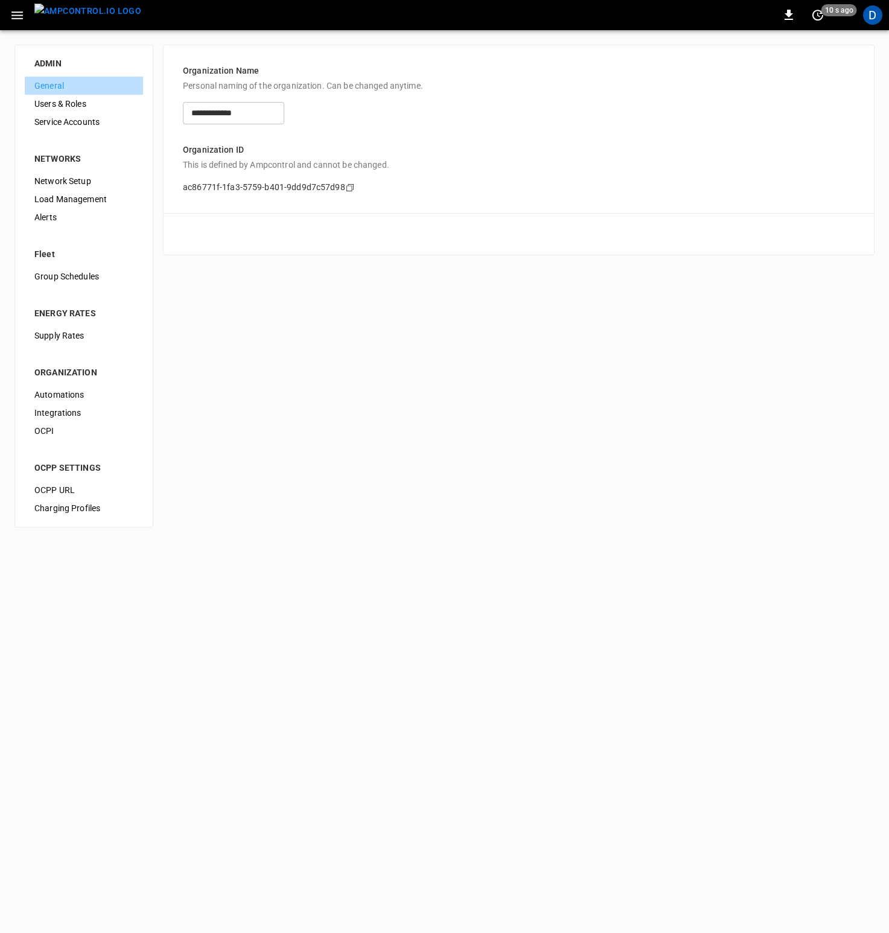
click at [59, 84] on span "General" at bounding box center [83, 86] width 99 height 13
click at [18, 8] on icon "button" at bounding box center [17, 15] width 15 height 15
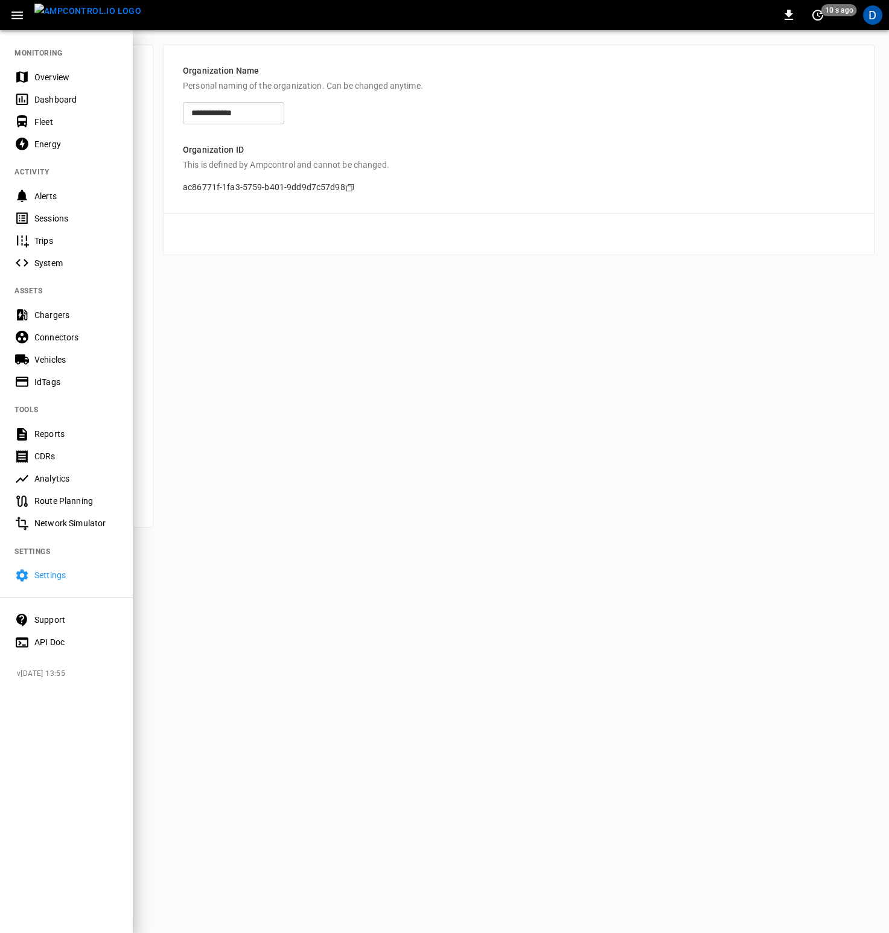
click at [73, 83] on div "Overview" at bounding box center [66, 77] width 133 height 22
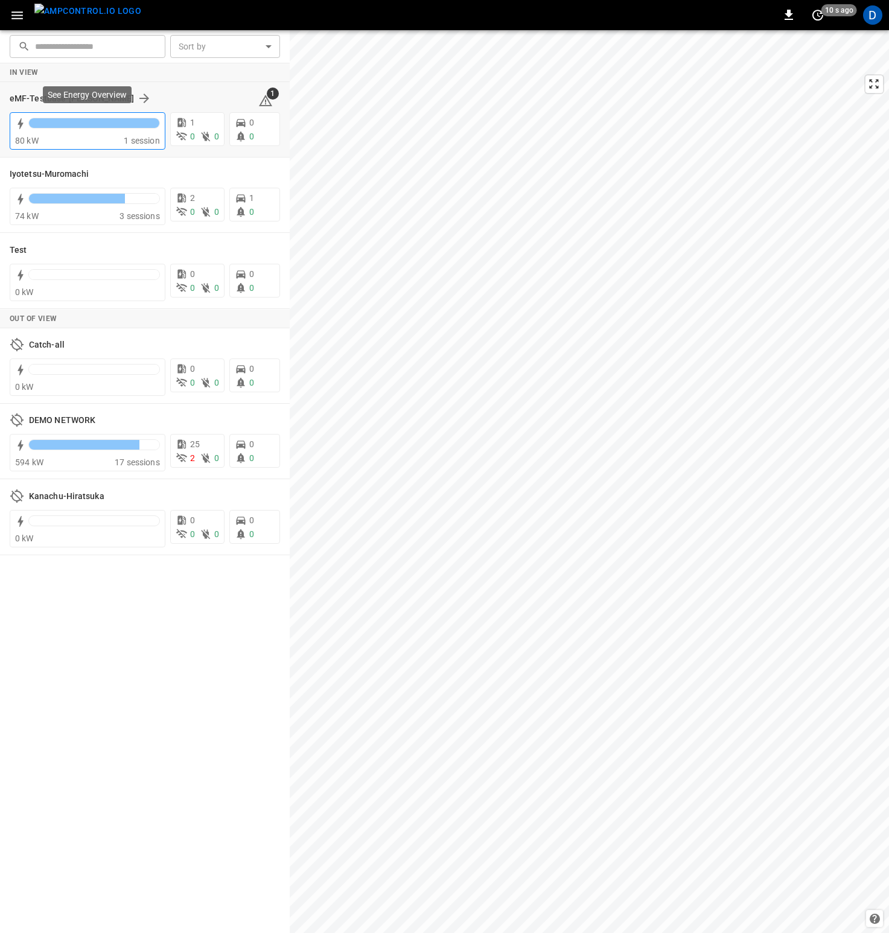
click at [121, 135] on div "80 kW" at bounding box center [69, 141] width 109 height 12
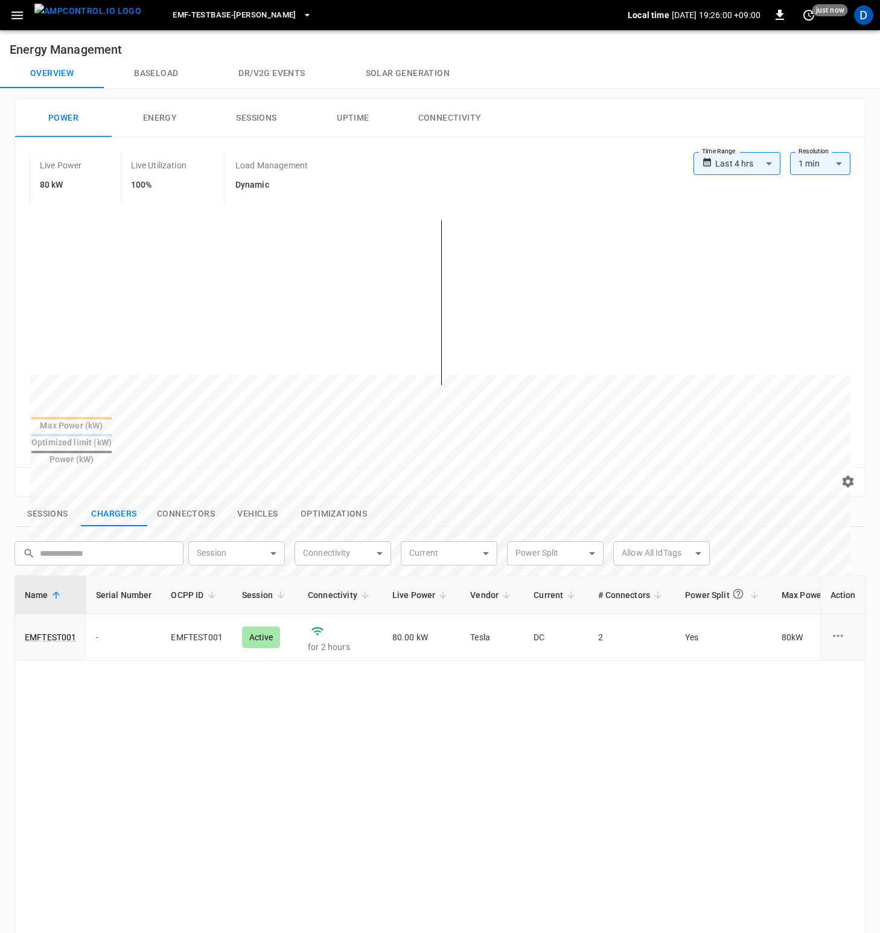
click at [163, 75] on button "Baseload" at bounding box center [156, 73] width 104 height 29
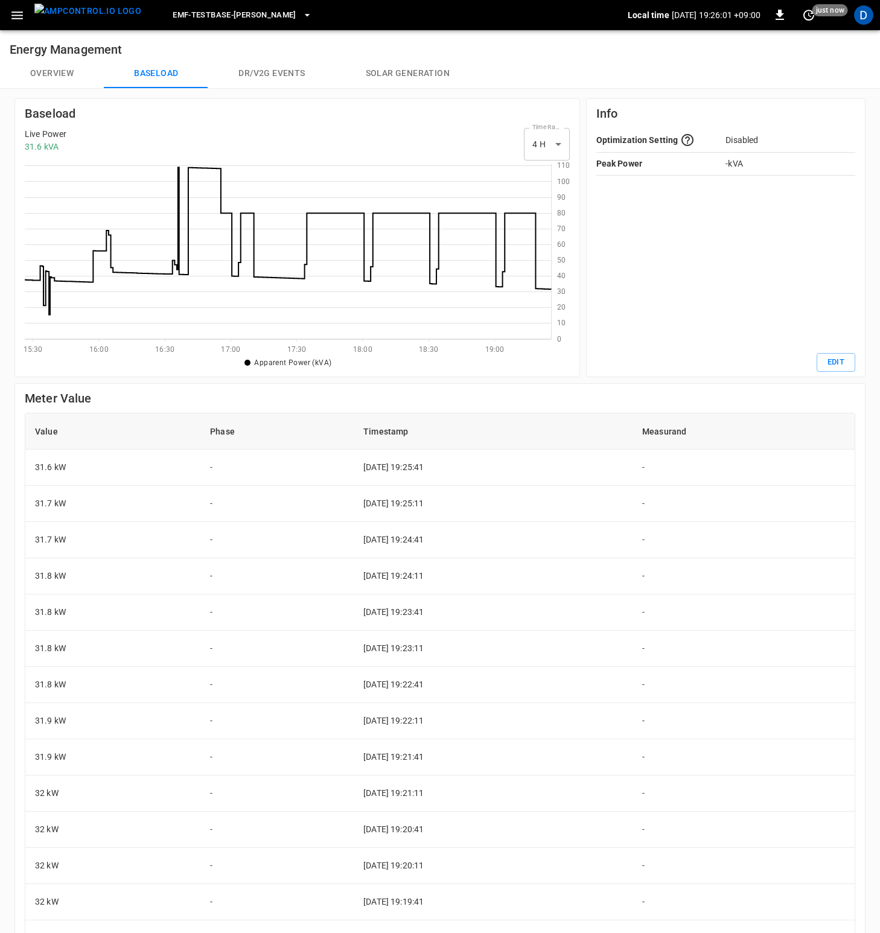
scroll to position [166, 517]
click at [57, 83] on button "Overview" at bounding box center [52, 73] width 104 height 29
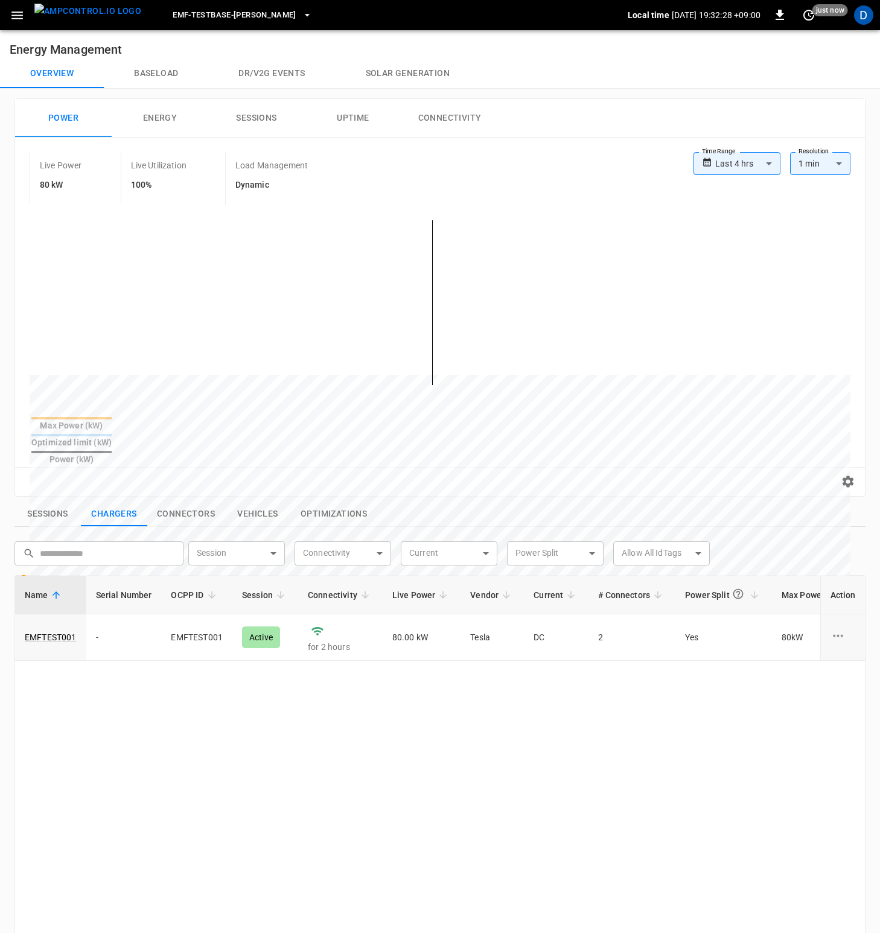
click at [25, 21] on button "button" at bounding box center [17, 15] width 25 height 22
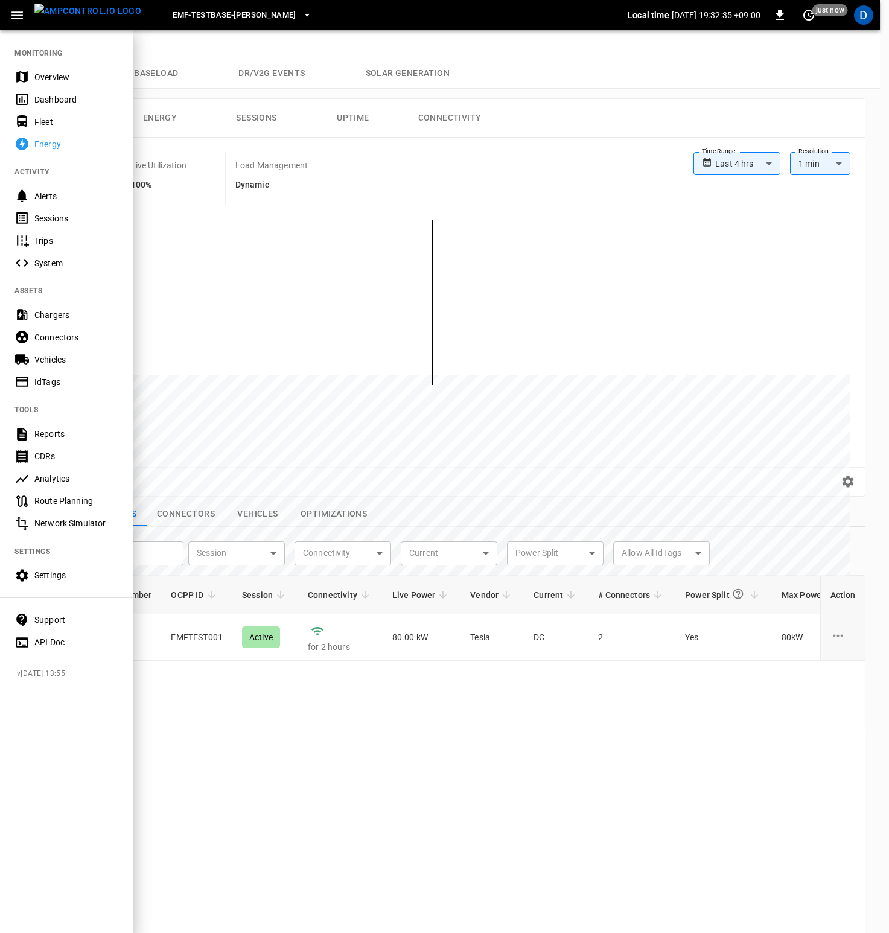
click at [50, 77] on div "Overview" at bounding box center [76, 77] width 84 height 12
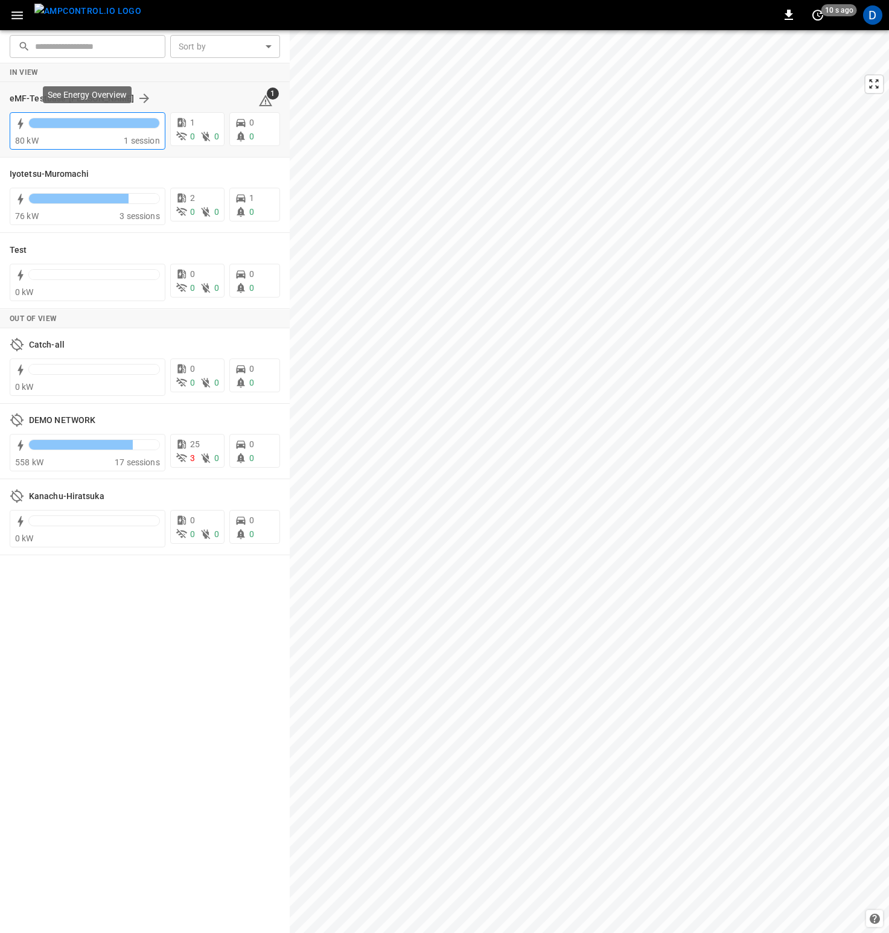
click at [110, 139] on div "80 kW" at bounding box center [69, 141] width 109 height 12
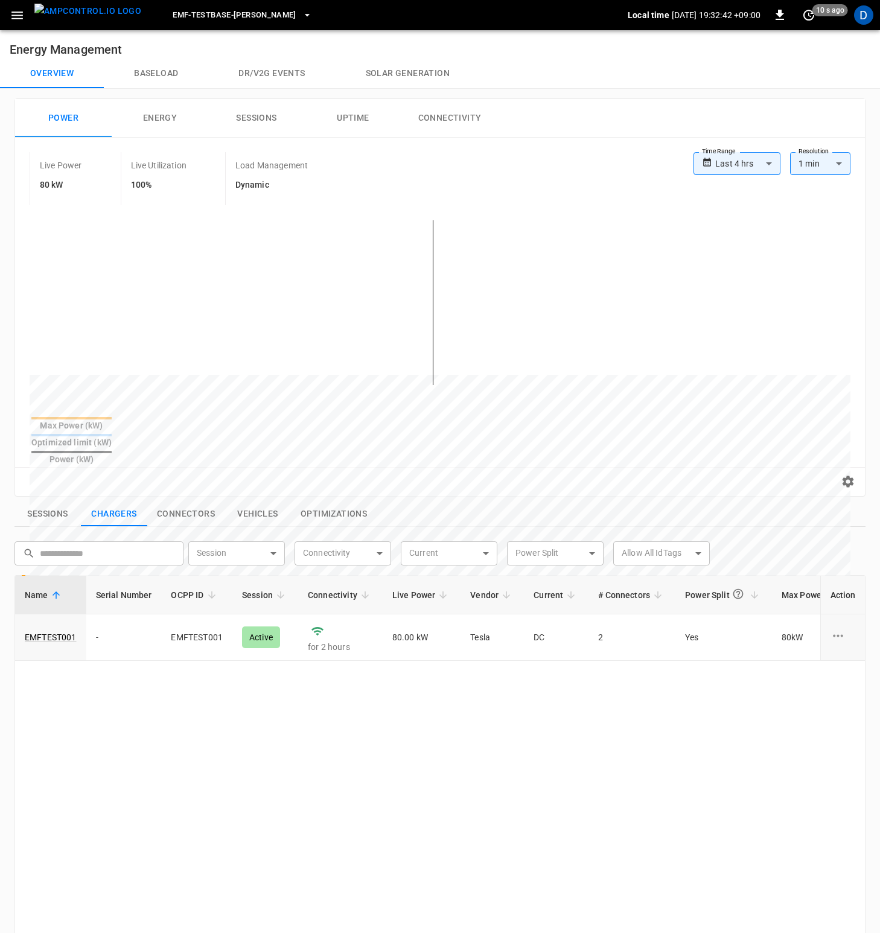
click at [160, 75] on button "Baseload" at bounding box center [156, 73] width 104 height 29
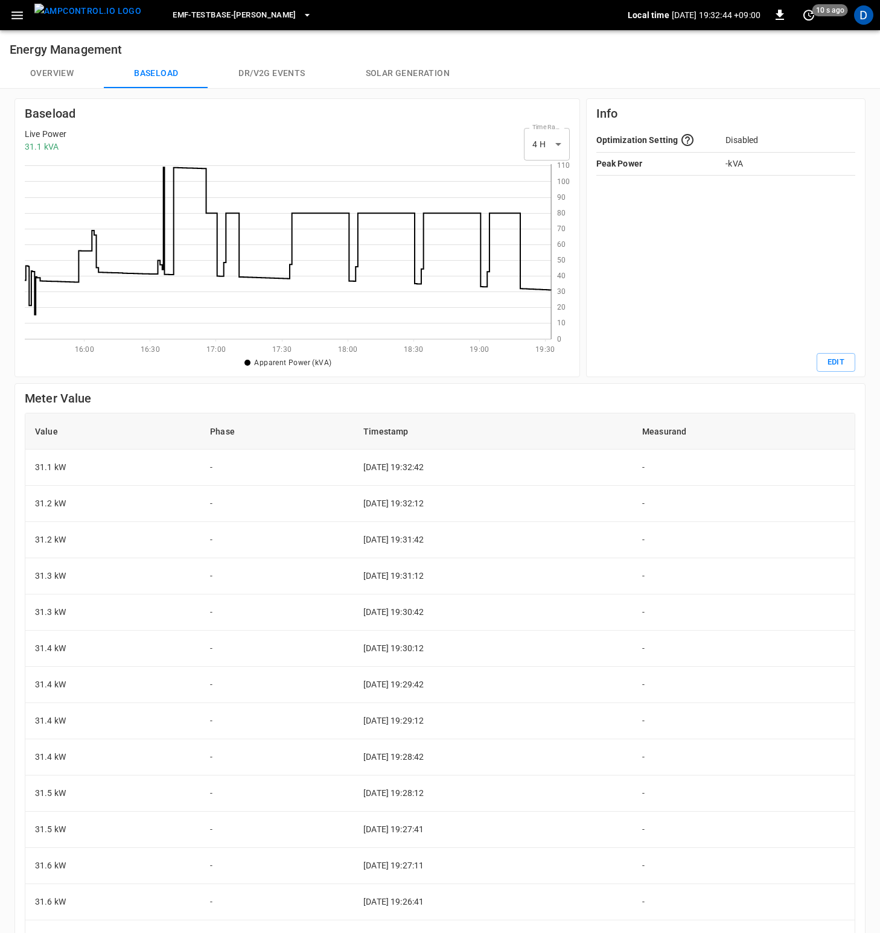
scroll to position [166, 517]
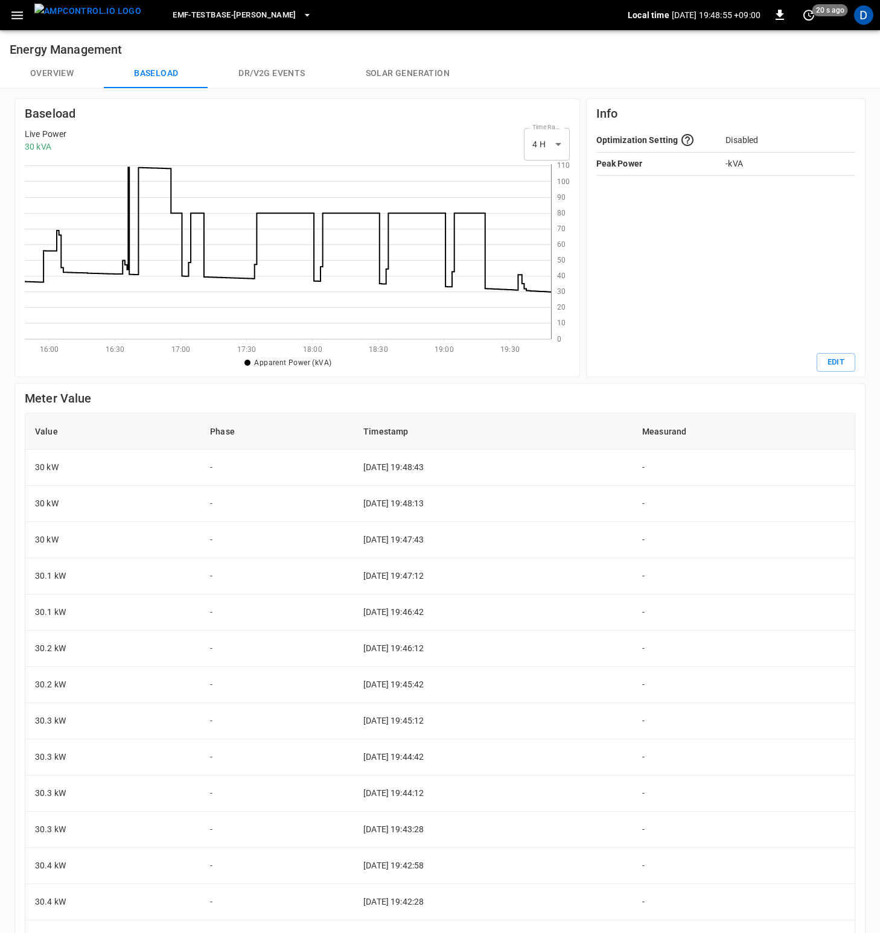
click at [370, 159] on div "Live Power 30 kVA Time Range 4 H ** select-time-range" at bounding box center [297, 144] width 545 height 33
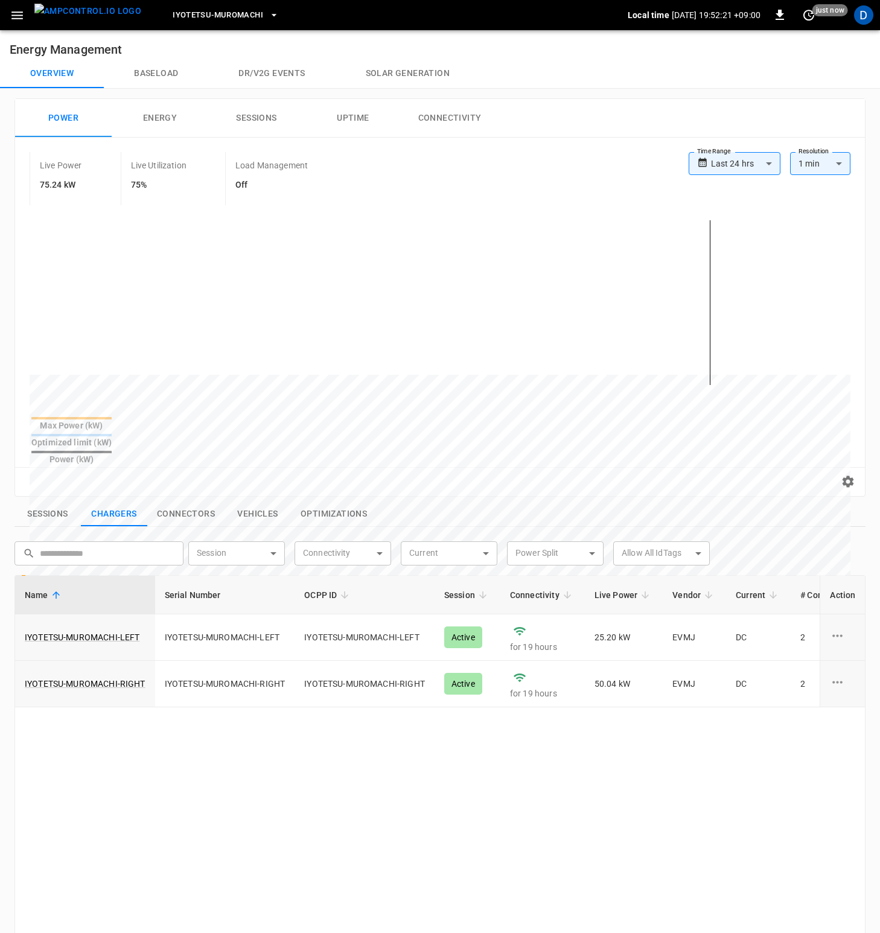
click at [150, 77] on button "Baseload" at bounding box center [156, 73] width 104 height 29
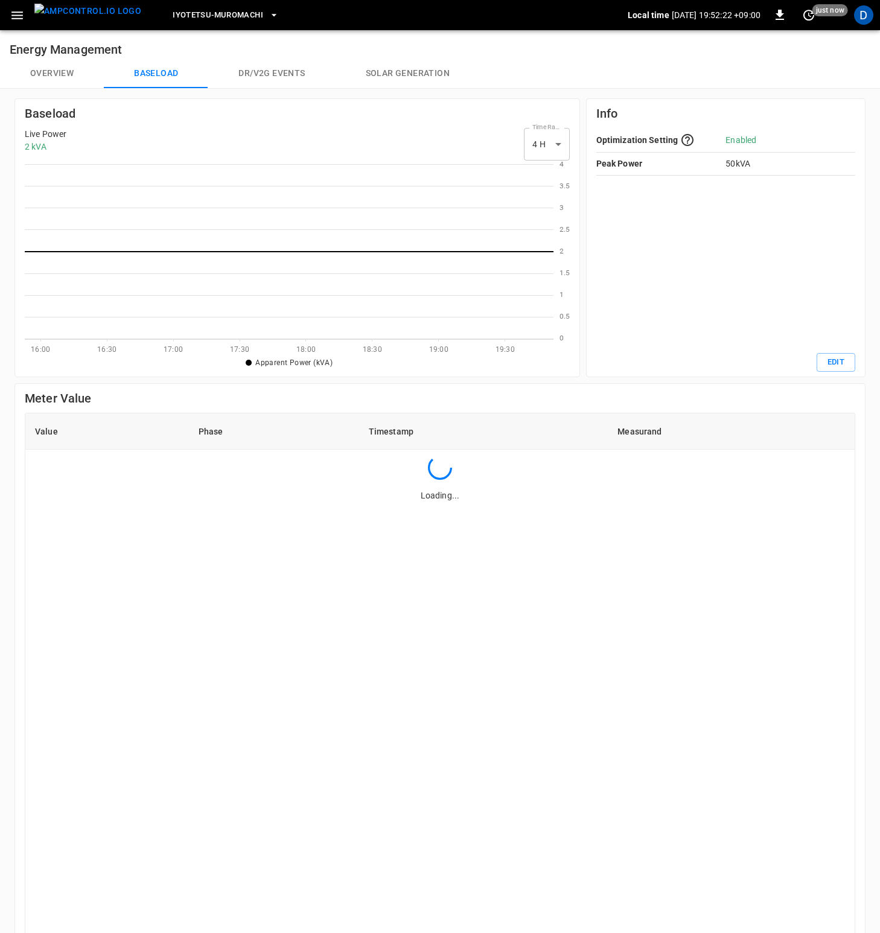
scroll to position [166, 519]
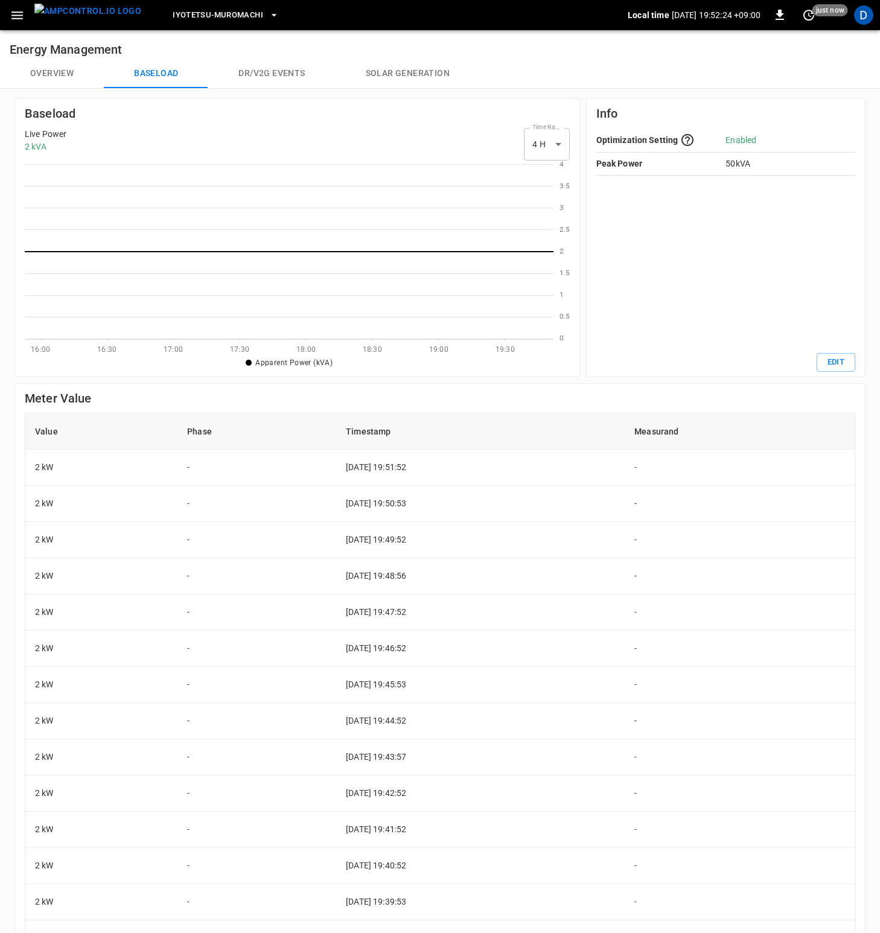
click at [61, 71] on button "Overview" at bounding box center [52, 73] width 104 height 29
